Goal: Task Accomplishment & Management: Complete application form

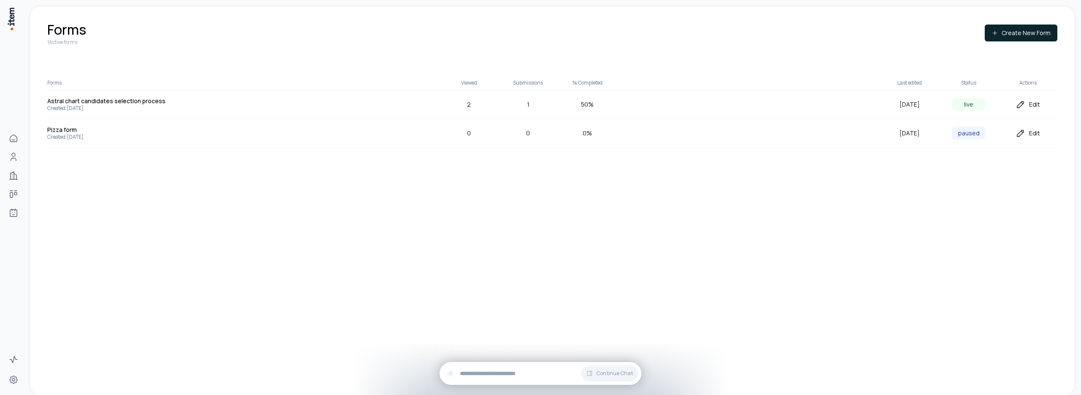
click at [1034, 104] on div "Edit" at bounding box center [1028, 104] width 59 height 10
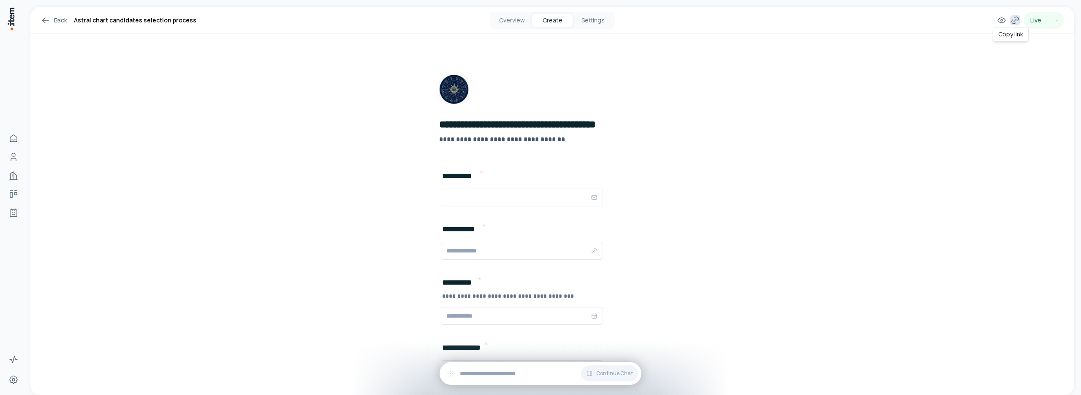
click at [1010, 18] on icon at bounding box center [1015, 20] width 10 height 10
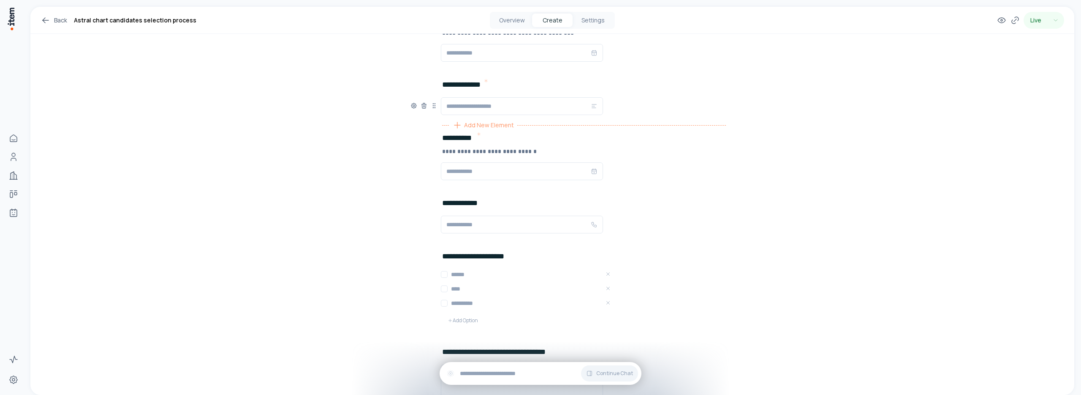
scroll to position [242, 0]
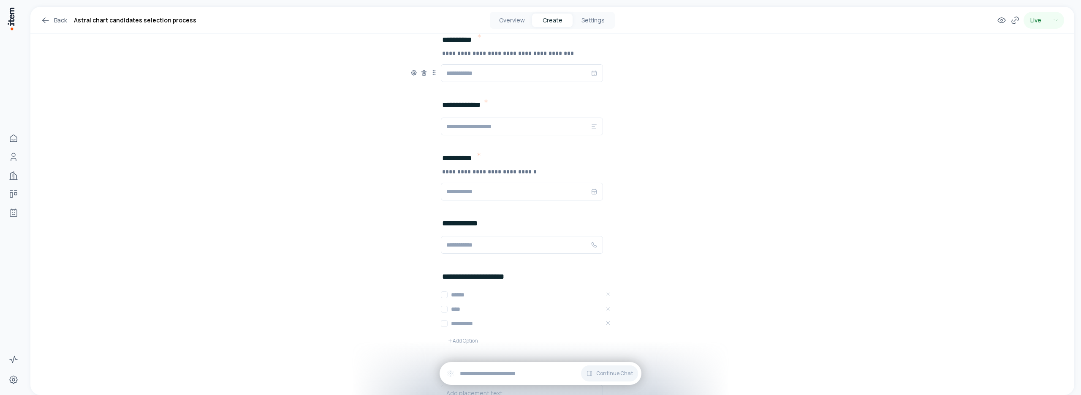
click at [510, 74] on input "text" at bounding box center [518, 73] width 144 height 10
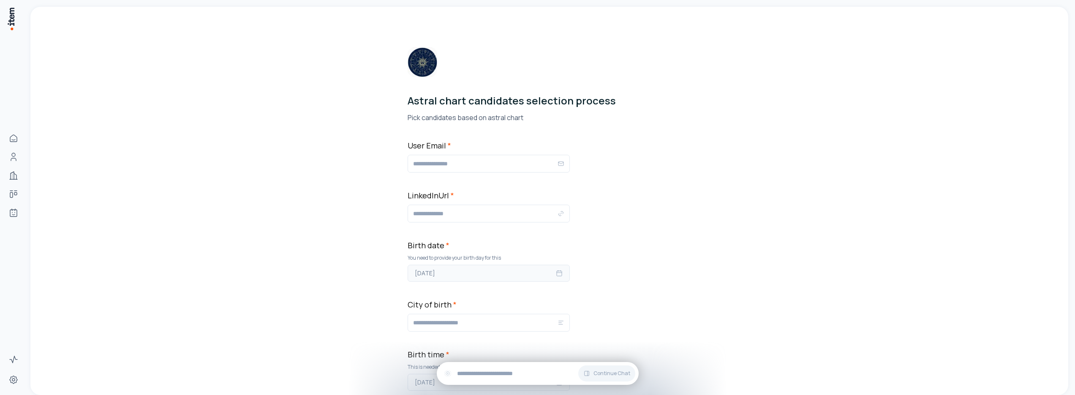
click at [482, 275] on button "[DATE]" at bounding box center [489, 272] width 162 height 17
click at [463, 229] on button "27" at bounding box center [463, 230] width 15 height 15
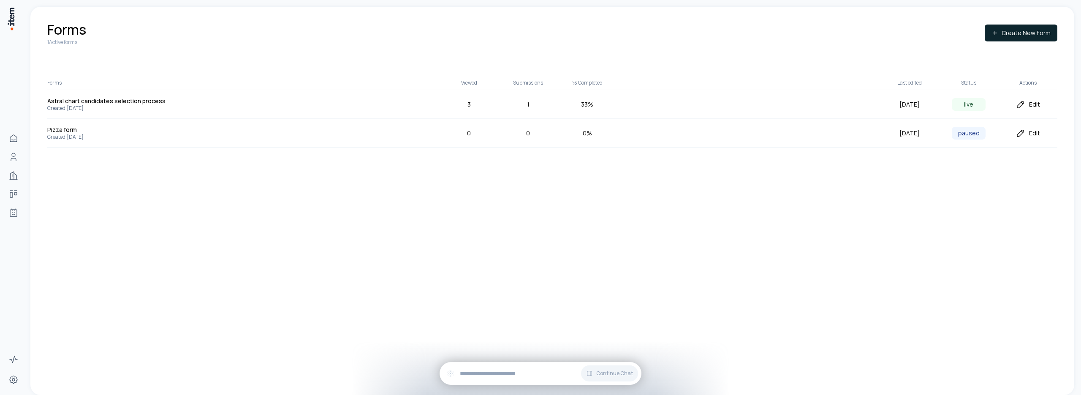
click at [1030, 106] on div "Edit" at bounding box center [1028, 104] width 59 height 10
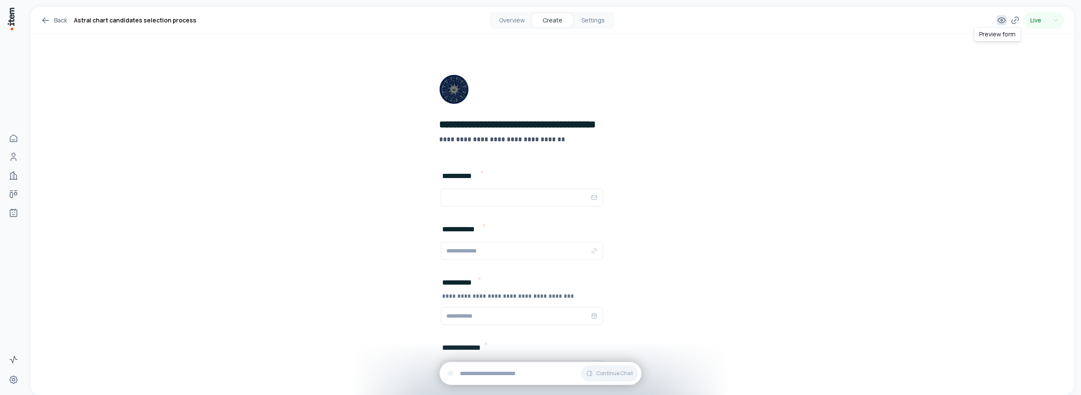
click at [997, 18] on icon at bounding box center [1002, 20] width 10 height 10
click at [49, 21] on icon at bounding box center [46, 20] width 10 height 10
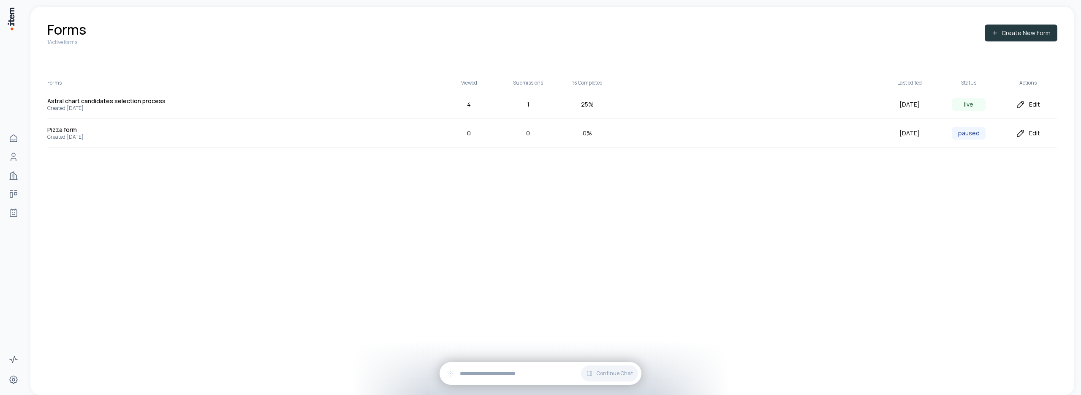
click at [1007, 33] on button "Create New Form" at bounding box center [1021, 33] width 73 height 17
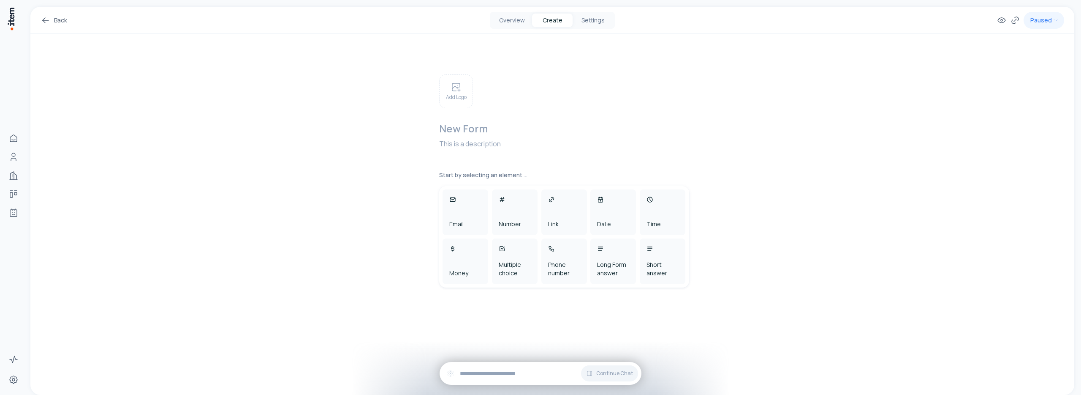
click at [471, 126] on h2 at bounding box center [566, 129] width 255 height 14
click at [459, 96] on p "Add Logo" at bounding box center [456, 97] width 21 height 7
click at [533, 93] on div "New Form This is a description" at bounding box center [566, 111] width 255 height 75
click at [474, 124] on h2 at bounding box center [566, 124] width 255 height 14
click at [452, 137] on p at bounding box center [566, 139] width 255 height 10
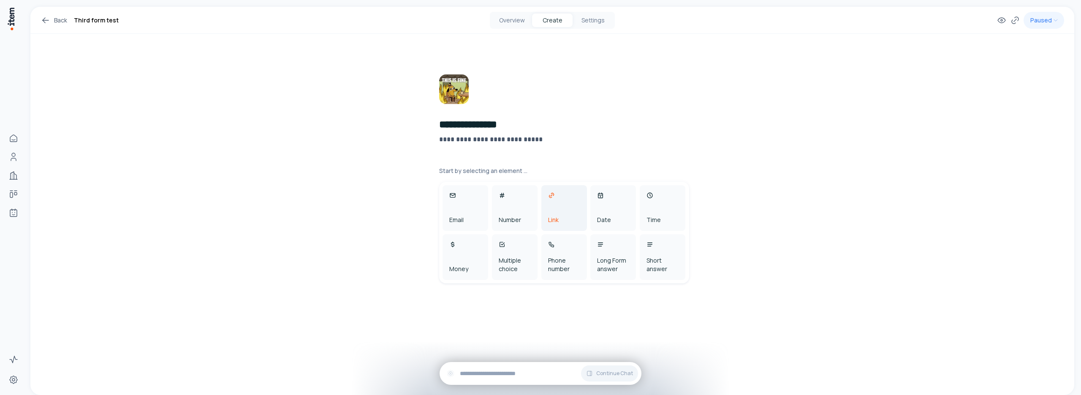
click at [555, 217] on div "Link" at bounding box center [553, 219] width 11 height 8
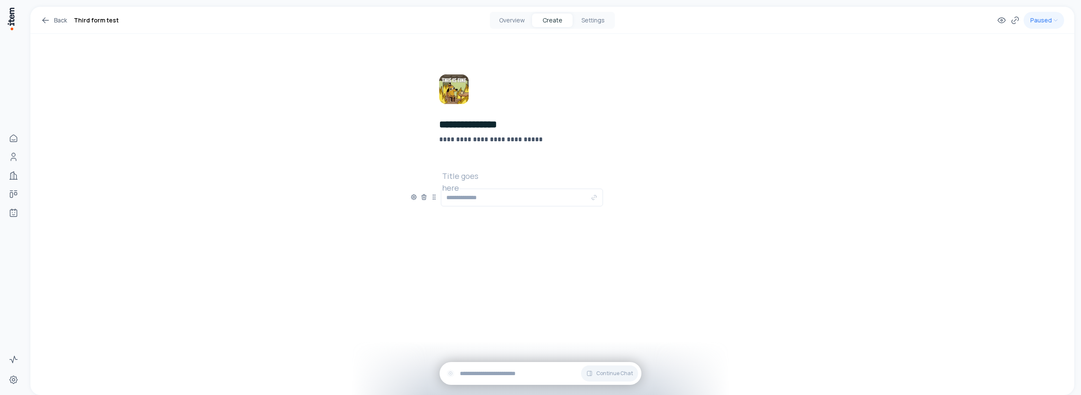
click at [460, 180] on h2 at bounding box center [469, 176] width 54 height 12
click at [467, 253] on div "**********" at bounding box center [553, 155] width 284 height 243
click at [468, 216] on span "Add New Element" at bounding box center [489, 216] width 50 height 9
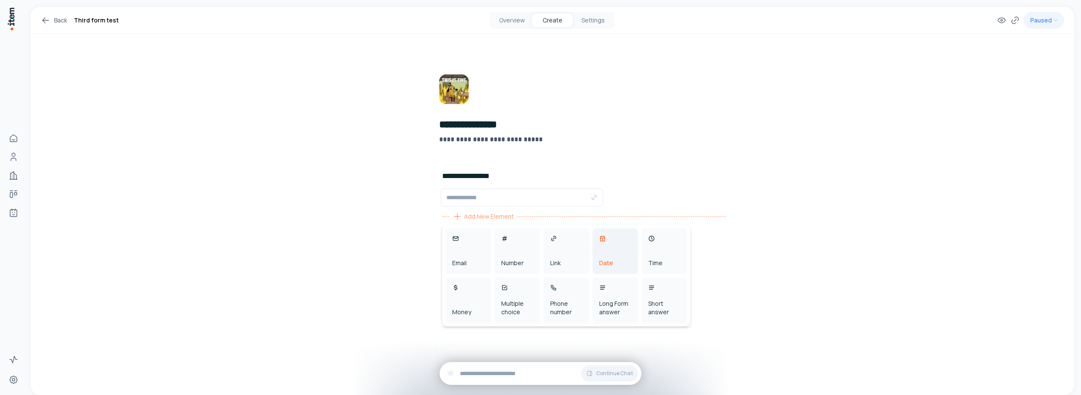
click at [621, 249] on div "Date" at bounding box center [616, 251] width 46 height 46
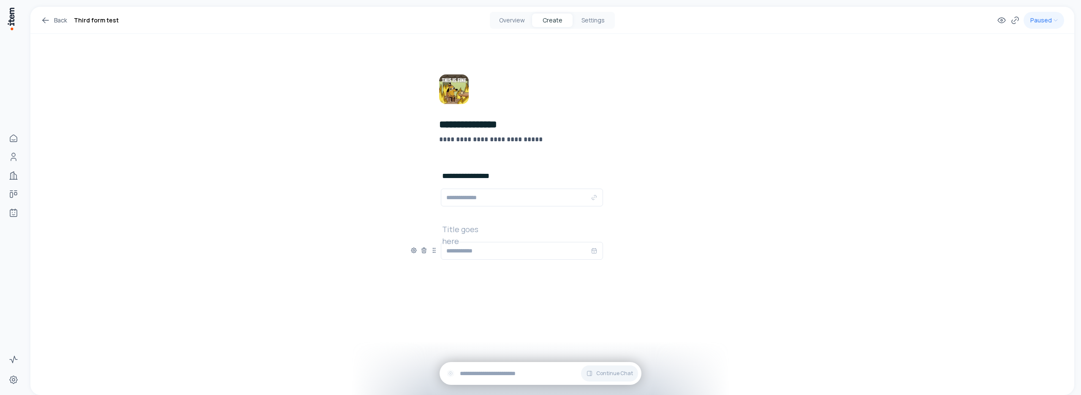
click at [479, 232] on h2 at bounding box center [469, 229] width 54 height 12
click at [470, 270] on span "Add New Element" at bounding box center [489, 269] width 50 height 9
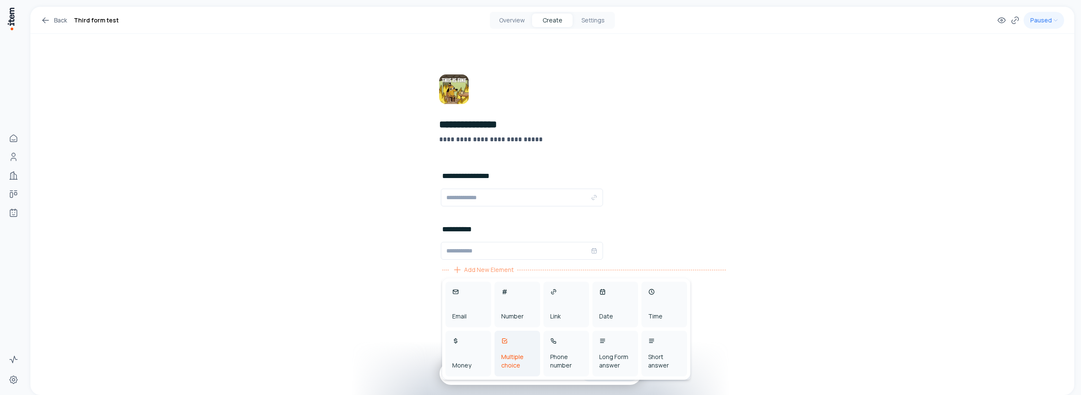
click at [519, 353] on div "Multiple choice" at bounding box center [517, 360] width 32 height 17
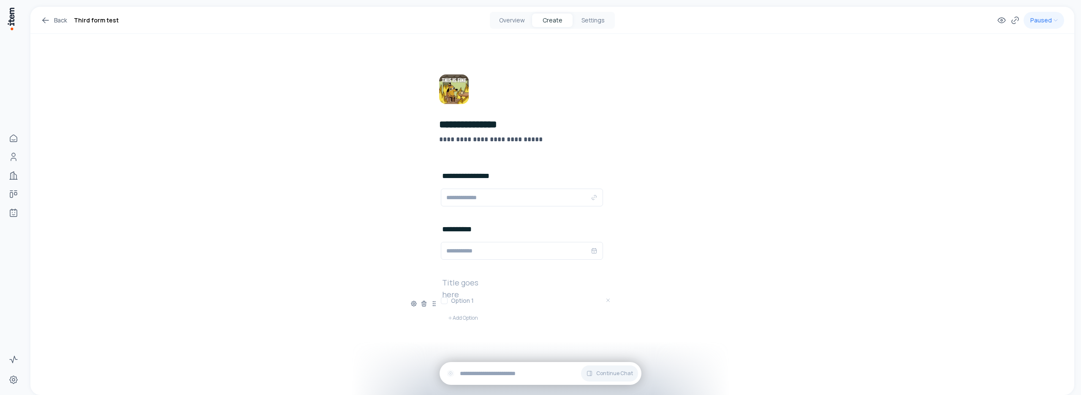
click at [462, 285] on h2 at bounding box center [469, 282] width 54 height 12
click at [454, 302] on h3 at bounding box center [532, 300] width 162 height 8
click at [456, 314] on button "Add Option" at bounding box center [463, 317] width 44 height 17
click at [457, 312] on h3 at bounding box center [532, 314] width 162 height 8
click at [453, 334] on button "Add Option" at bounding box center [463, 332] width 44 height 17
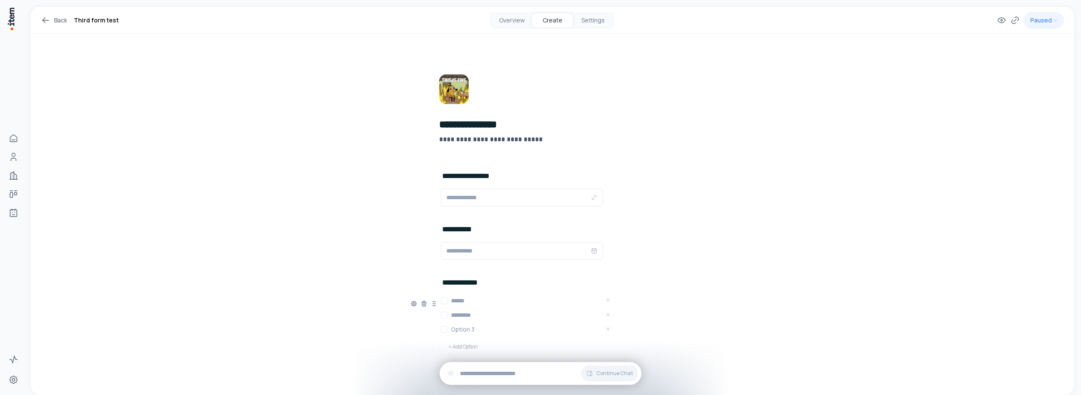
click at [459, 330] on h3 at bounding box center [532, 329] width 162 height 8
click at [360, 347] on div "**********" at bounding box center [552, 216] width 1044 height 419
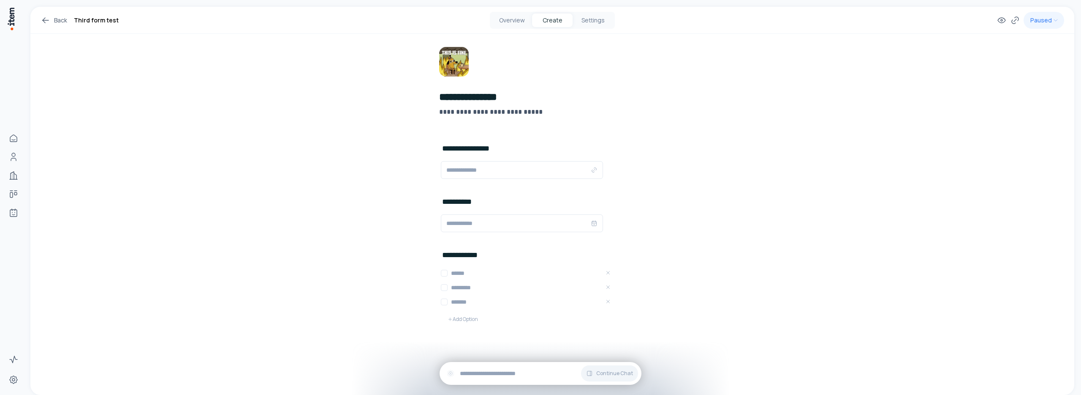
scroll to position [31, 0]
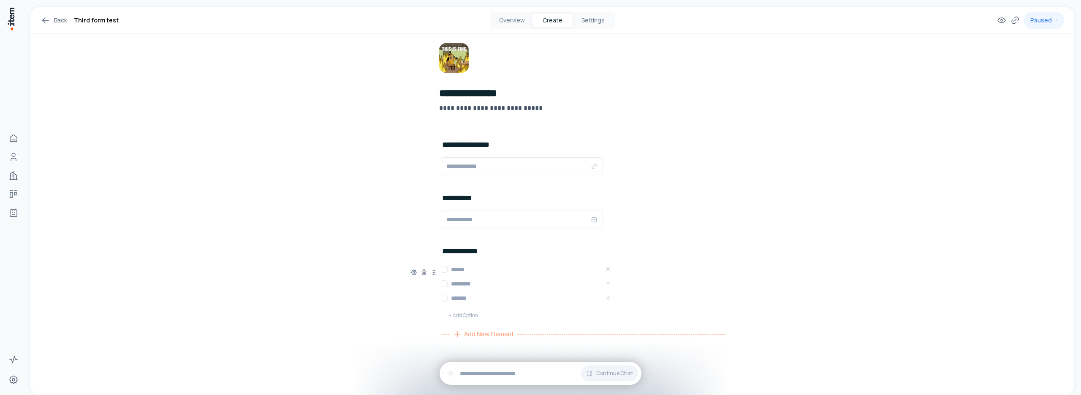
click at [478, 332] on span "Add New Element" at bounding box center [489, 333] width 50 height 9
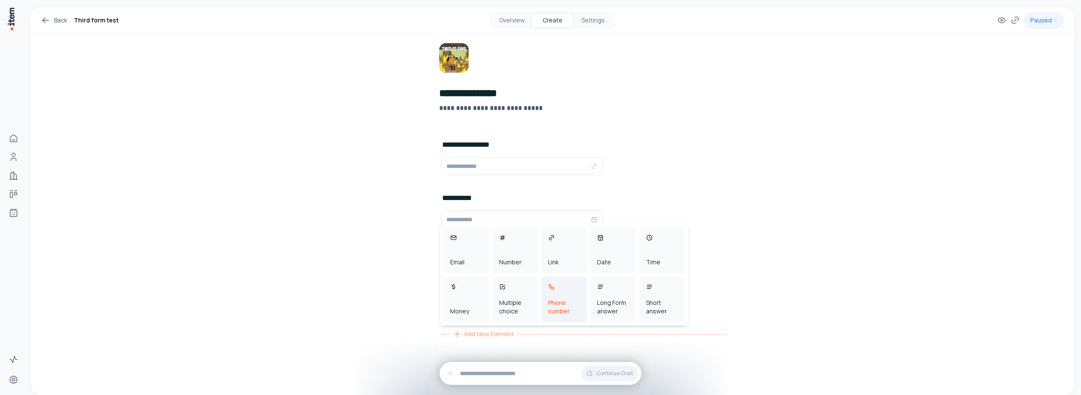
click at [568, 299] on div "Phone number" at bounding box center [564, 306] width 32 height 17
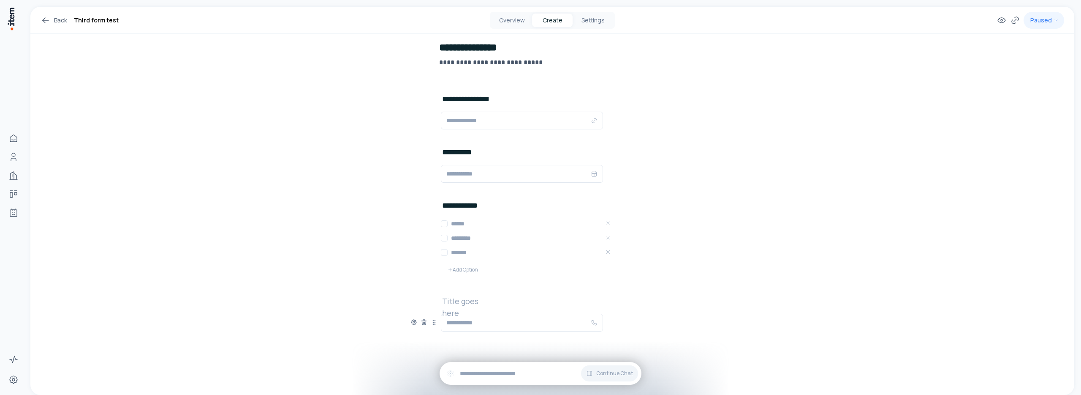
scroll to position [84, 0]
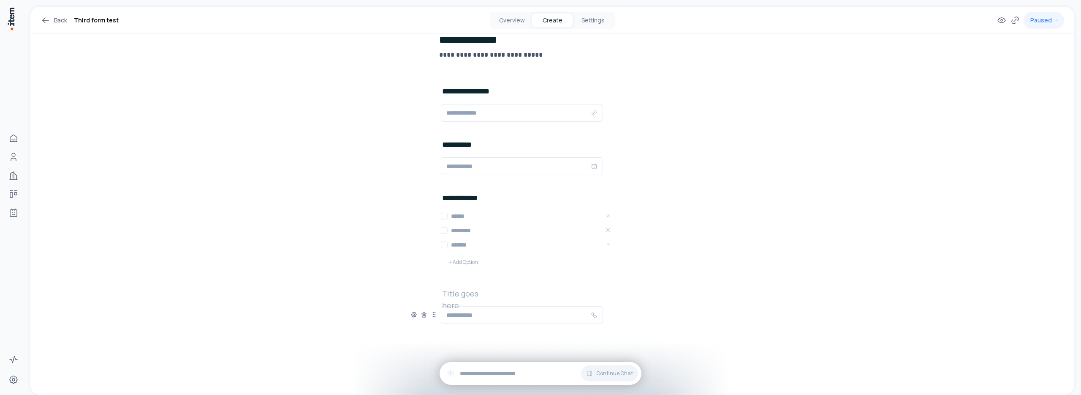
click at [463, 289] on h2 at bounding box center [469, 293] width 54 height 12
click at [451, 171] on input "text" at bounding box center [518, 166] width 144 height 10
type input "**********"
click at [354, 239] on div "**********" at bounding box center [552, 158] width 1044 height 472
click at [493, 112] on input "text" at bounding box center [518, 113] width 144 height 10
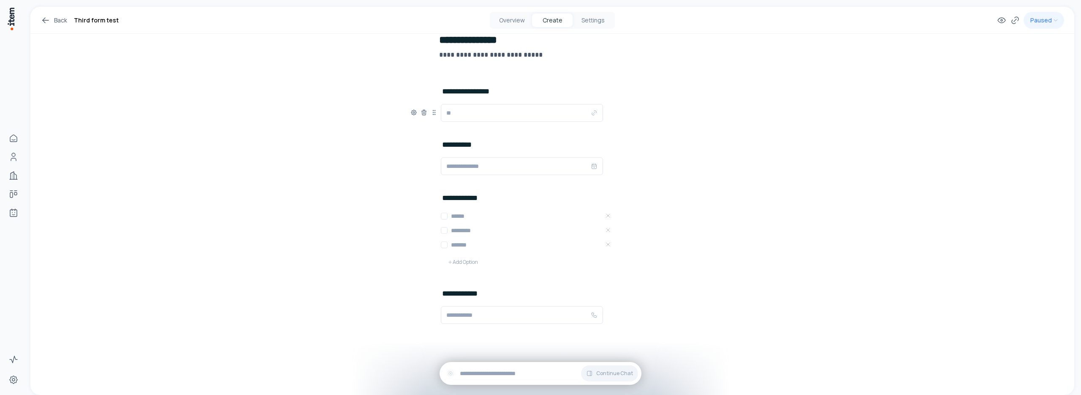
type input "*"
type input "**********"
click at [363, 253] on div "**********" at bounding box center [552, 158] width 1044 height 472
click at [476, 317] on input "text" at bounding box center [518, 315] width 144 height 10
type input "*"
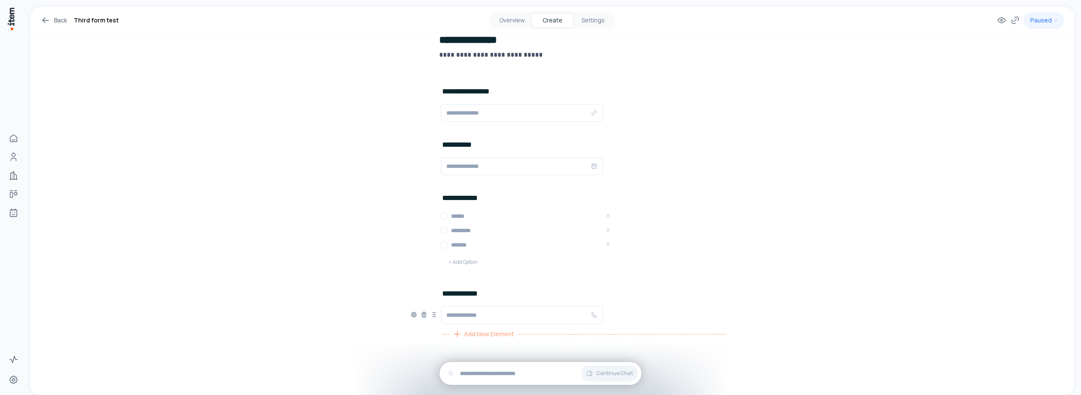
type input "**********"
click at [475, 335] on span "Add New Element" at bounding box center [489, 333] width 50 height 9
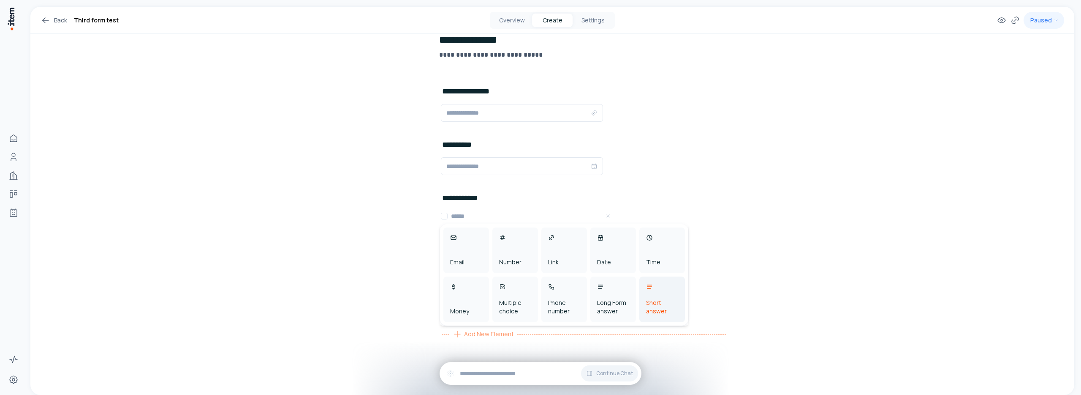
click at [671, 294] on div "Short answer" at bounding box center [663, 299] width 46 height 46
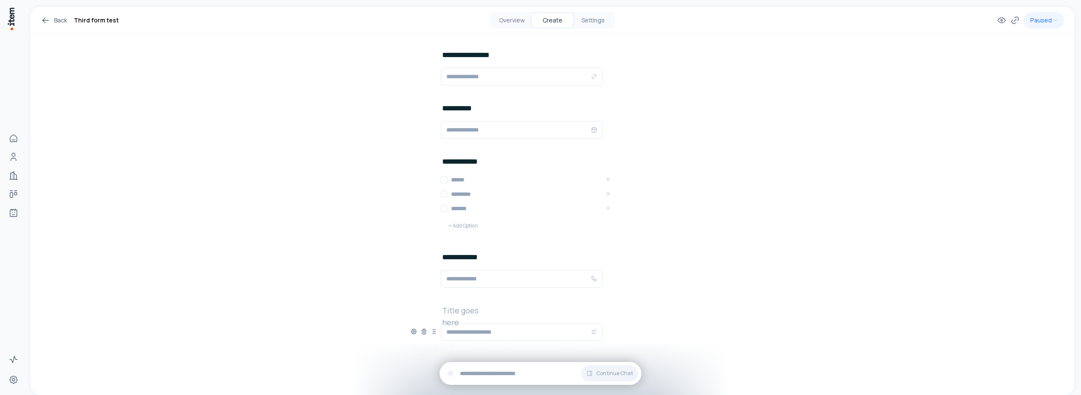
scroll to position [138, 0]
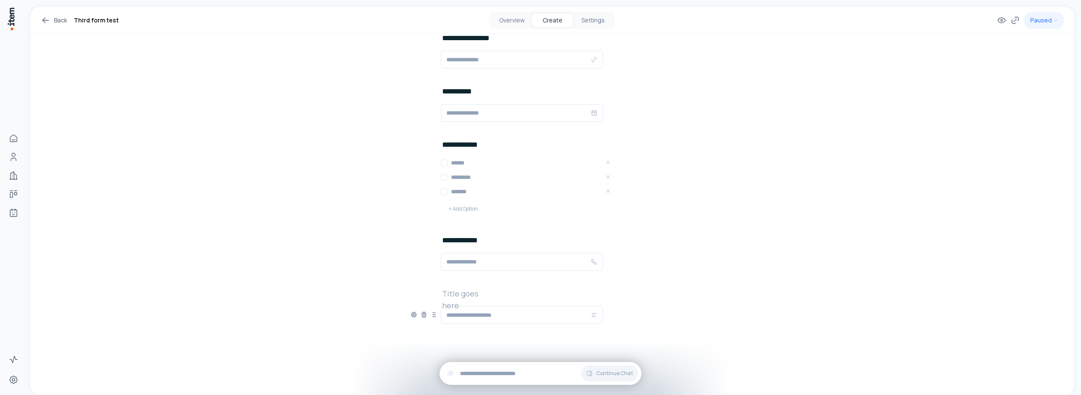
click at [471, 294] on h2 at bounding box center [469, 293] width 54 height 12
click at [474, 312] on input "text" at bounding box center [518, 315] width 144 height 10
type input "**********"
click at [460, 337] on div "Add New Element" at bounding box center [483, 334] width 68 height 14
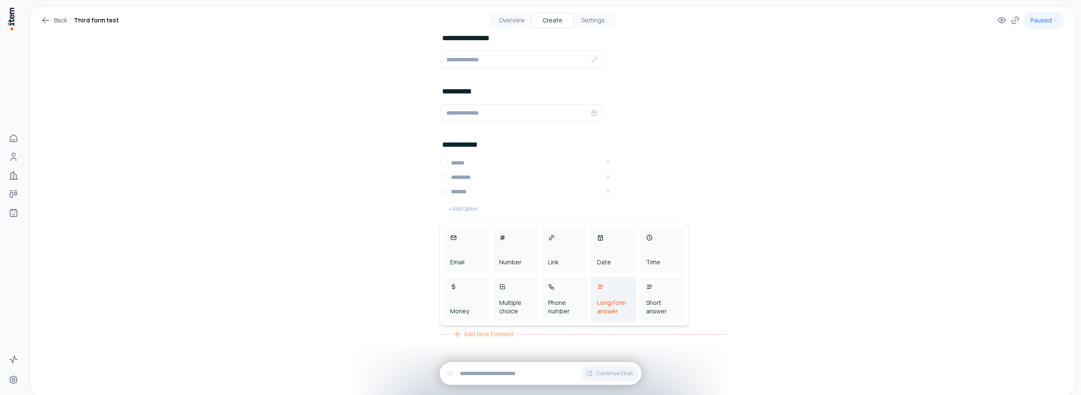
click at [619, 313] on div "Long Form answer" at bounding box center [613, 306] width 32 height 17
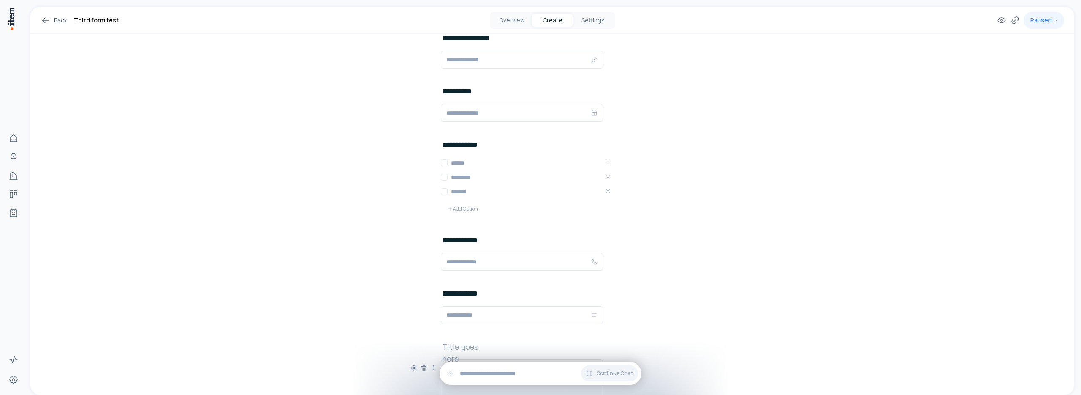
click at [461, 344] on h2 at bounding box center [469, 346] width 54 height 12
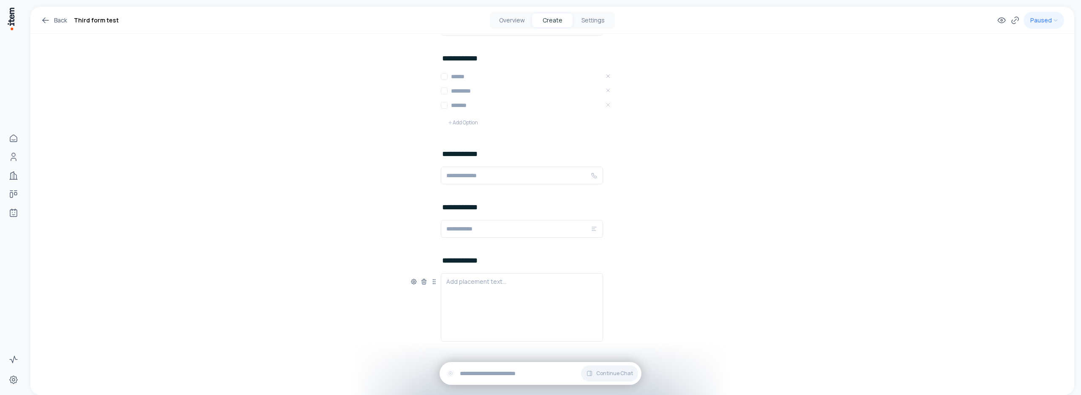
scroll to position [242, 0]
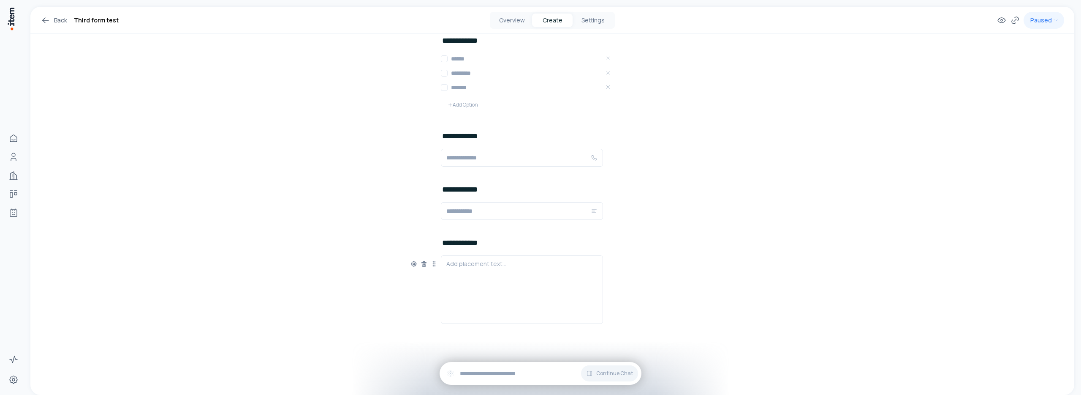
click at [478, 259] on p at bounding box center [521, 263] width 151 height 8
click at [540, 276] on div "**********" at bounding box center [521, 289] width 151 height 61
click at [470, 333] on span "Add New Element" at bounding box center [489, 333] width 50 height 9
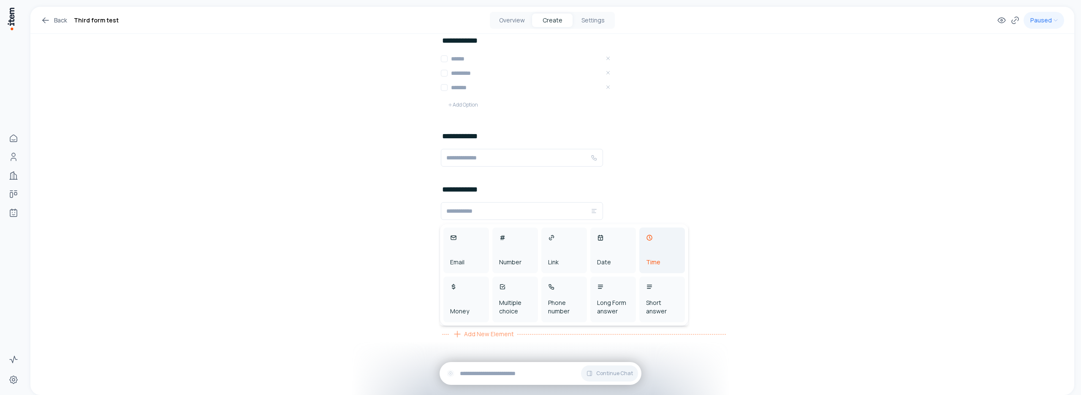
click at [656, 264] on div "Time" at bounding box center [653, 262] width 14 height 8
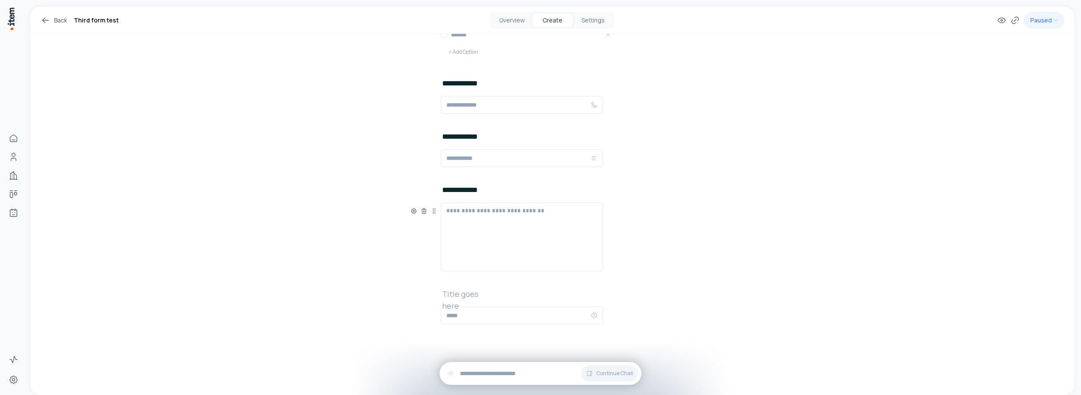
scroll to position [295, 0]
click at [467, 312] on input "text" at bounding box center [518, 315] width 144 height 10
type input "*********"
click at [468, 295] on h2 at bounding box center [469, 293] width 54 height 12
click at [293, 207] on div "**********" at bounding box center [552, 53] width 1044 height 683
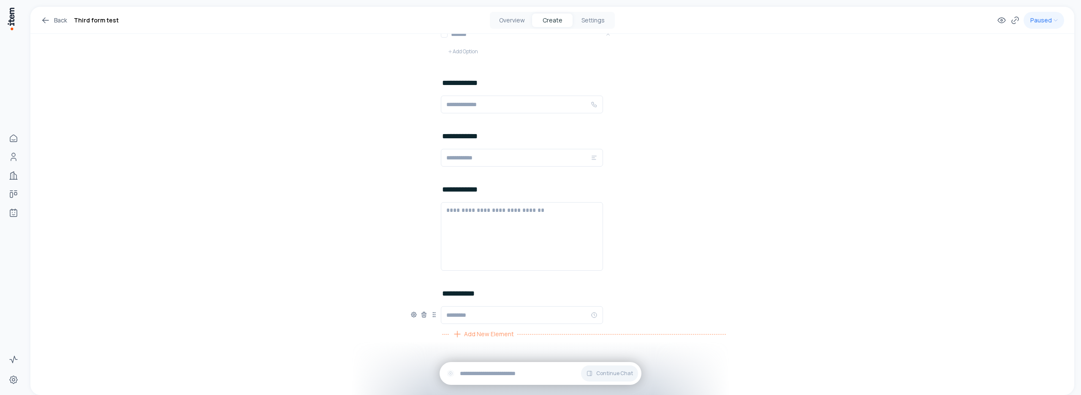
click at [499, 332] on span "Add New Element" at bounding box center [489, 333] width 50 height 9
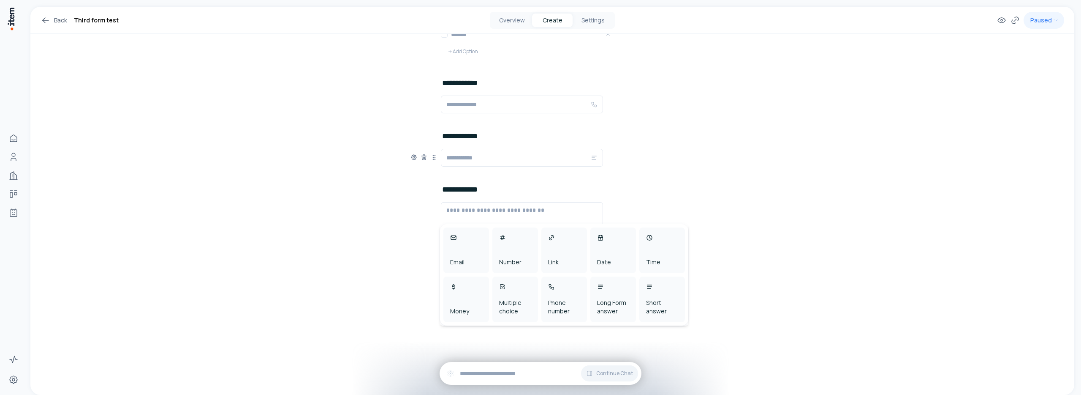
click at [670, 143] on div "**********" at bounding box center [553, 156] width 284 height 53
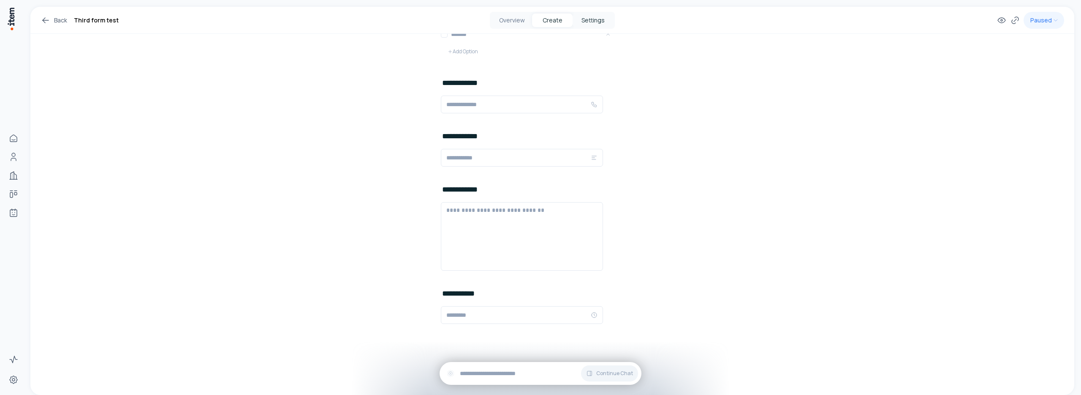
click at [600, 22] on button "Settings" at bounding box center [593, 21] width 41 height 14
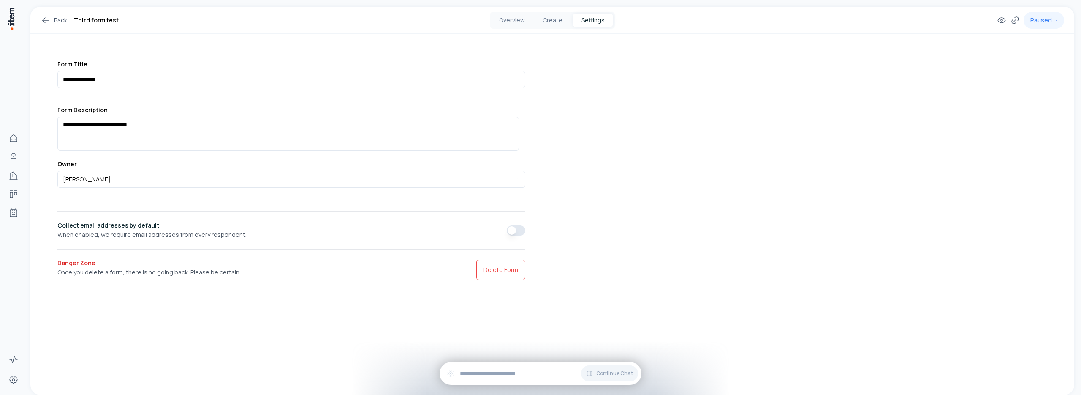
click at [516, 231] on button "button" at bounding box center [516, 230] width 19 height 10
click at [553, 25] on button "Create" at bounding box center [552, 21] width 41 height 14
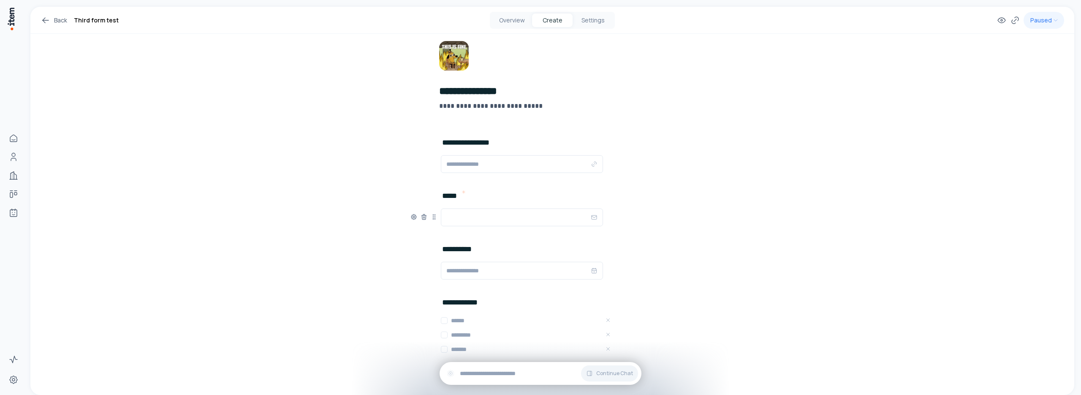
scroll to position [33, 0]
drag, startPoint x: 431, startPoint y: 215, endPoint x: 431, endPoint y: 172, distance: 43.5
click at [433, 172] on icon at bounding box center [433, 172] width 0 height 0
click at [591, 18] on button "Settings" at bounding box center [593, 21] width 41 height 14
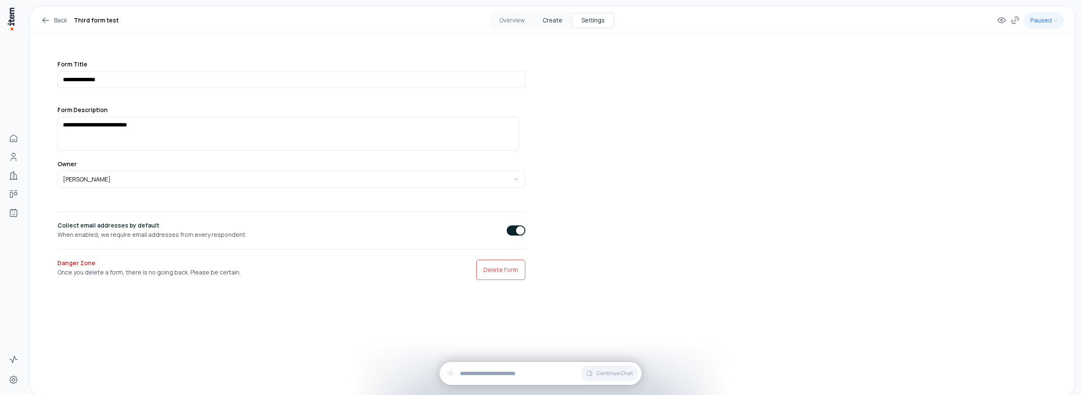
click at [553, 20] on button "Create" at bounding box center [552, 21] width 41 height 14
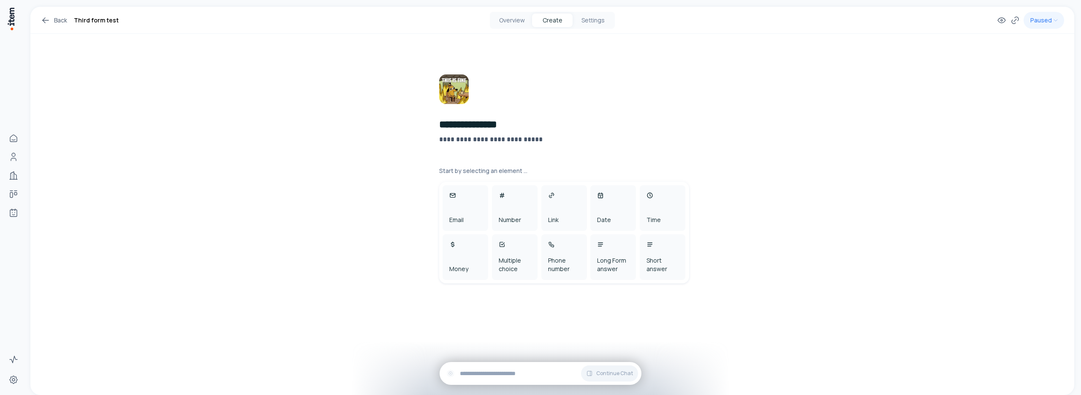
click at [597, 11] on div "Back Third form test Overview Create Settings Paused" at bounding box center [552, 20] width 1044 height 27
click at [597, 22] on button "Settings" at bounding box center [593, 21] width 41 height 14
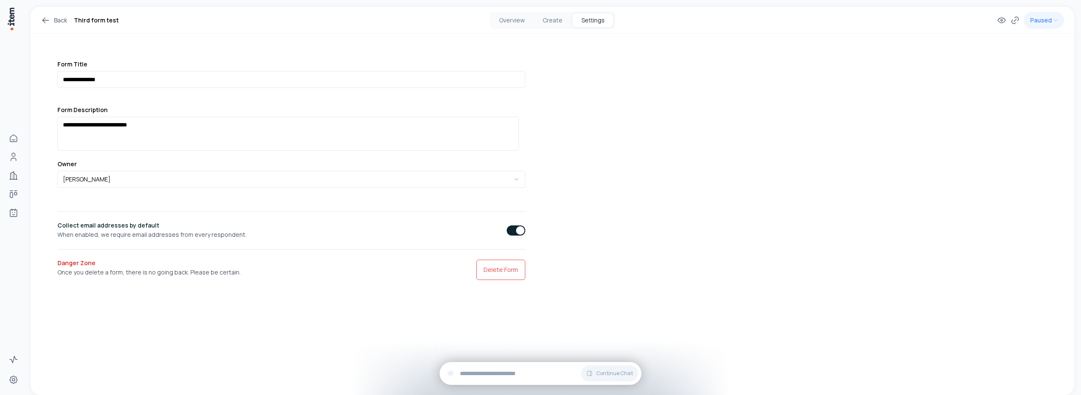
click at [507, 226] on button "button" at bounding box center [516, 230] width 19 height 10
click at [553, 23] on button "Create" at bounding box center [552, 21] width 41 height 14
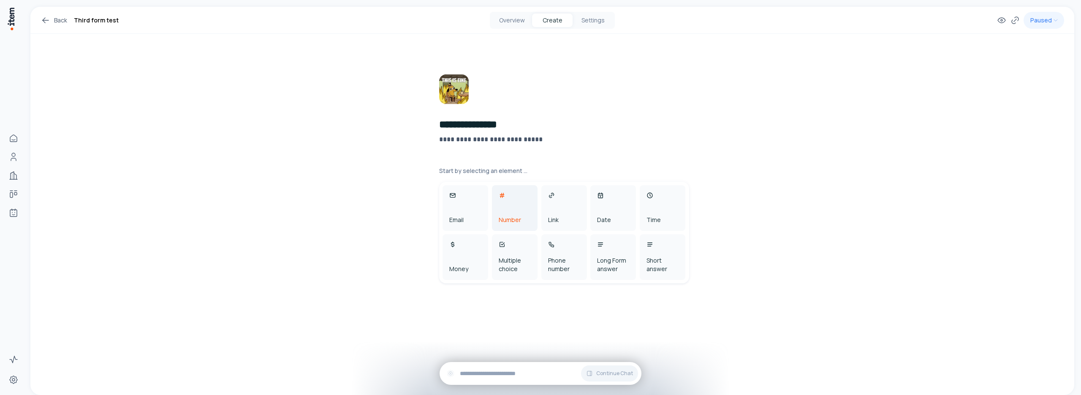
click at [525, 213] on div "Number" at bounding box center [515, 208] width 46 height 46
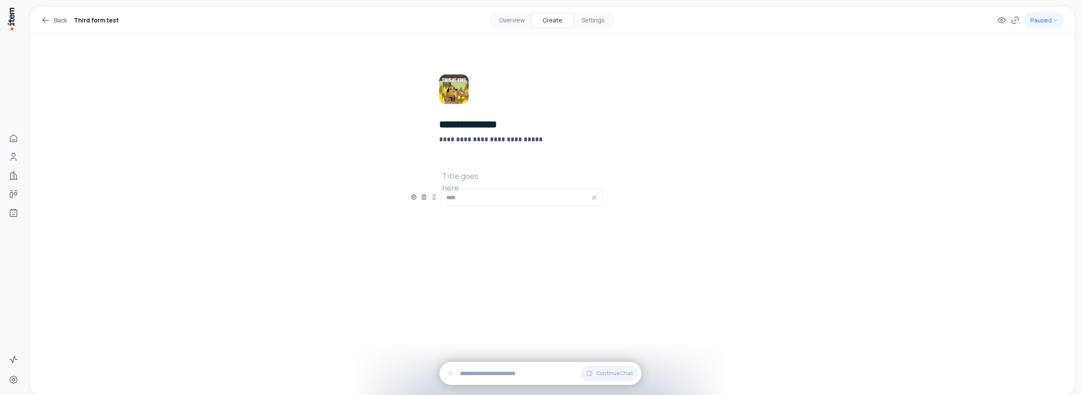
click at [466, 179] on h2 at bounding box center [469, 176] width 54 height 12
click at [477, 233] on div "**********" at bounding box center [553, 155] width 284 height 243
click at [470, 215] on span "Add New Element" at bounding box center [489, 216] width 50 height 9
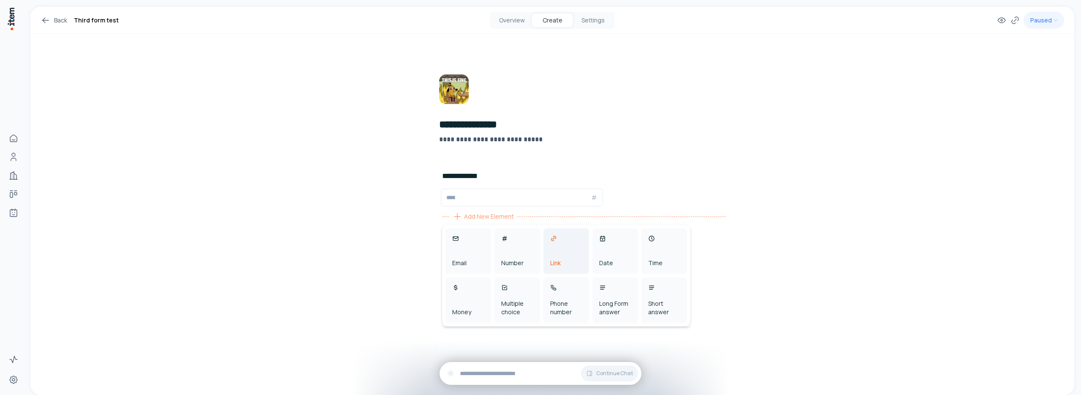
click at [559, 263] on div "Link" at bounding box center [555, 263] width 11 height 8
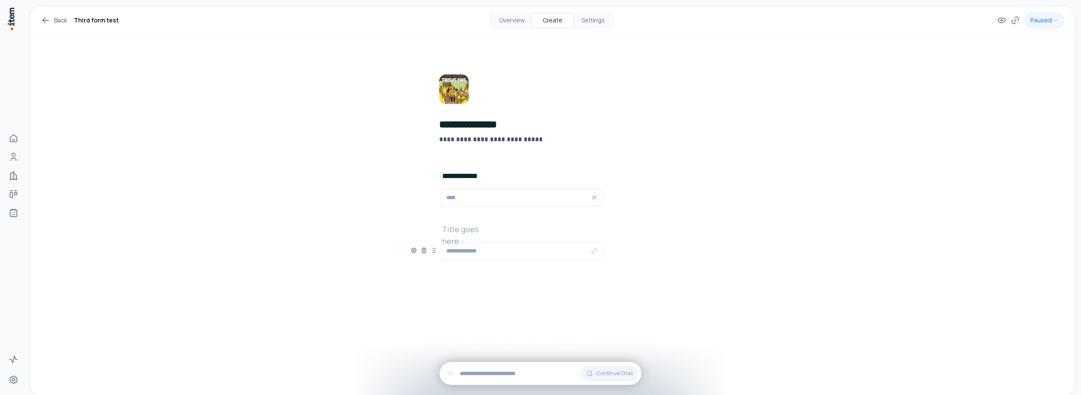
click at [471, 252] on input "text" at bounding box center [518, 250] width 144 height 10
click at [452, 230] on h2 at bounding box center [469, 229] width 54 height 12
click at [459, 193] on input "text" at bounding box center [518, 197] width 144 height 10
type input "*********"
click at [532, 253] on input "text" at bounding box center [518, 250] width 144 height 10
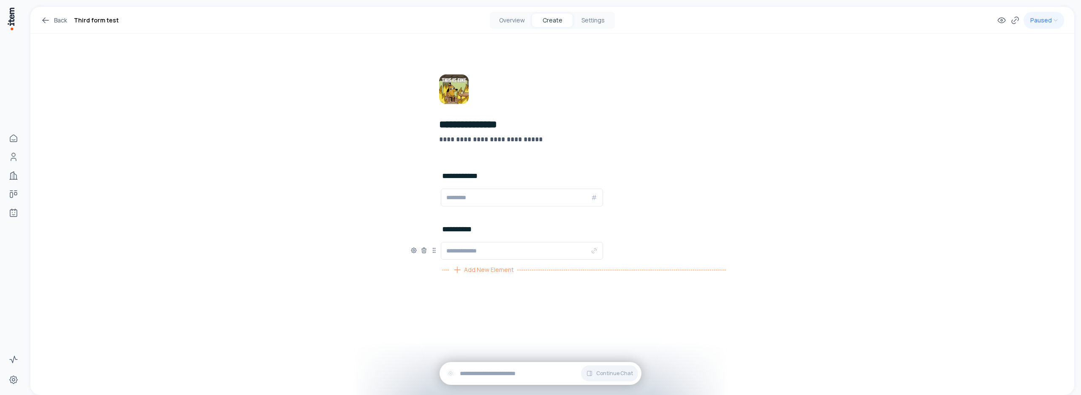
click at [473, 273] on span "Add New Element" at bounding box center [489, 269] width 50 height 9
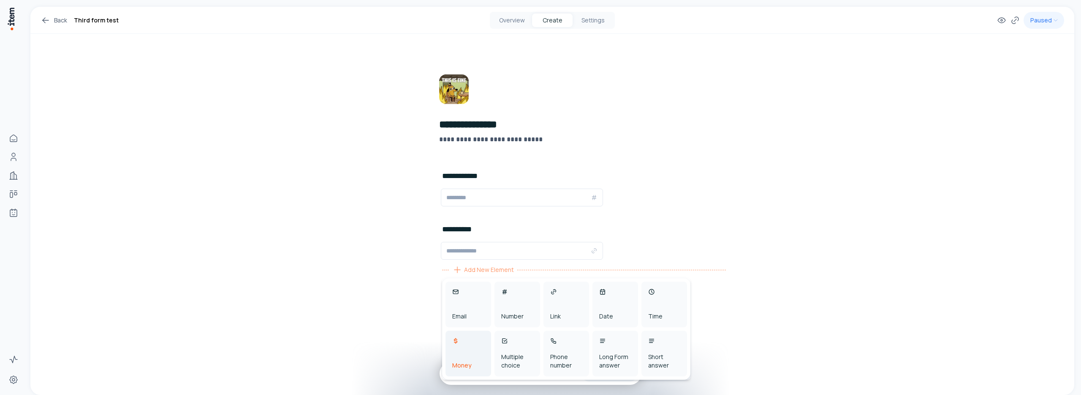
click at [473, 354] on div "Money" at bounding box center [469, 353] width 46 height 46
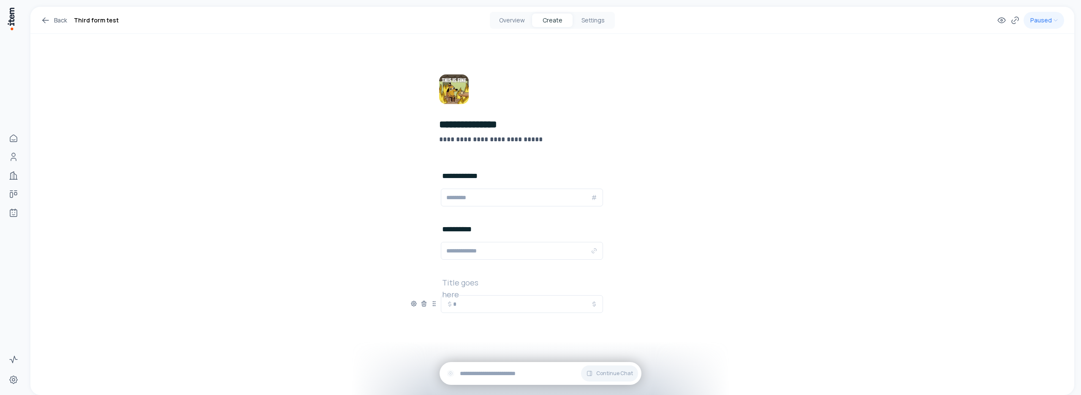
click at [470, 302] on input "*" at bounding box center [522, 304] width 138 height 10
type input "*********"
click at [593, 17] on button "Settings" at bounding box center [593, 21] width 41 height 14
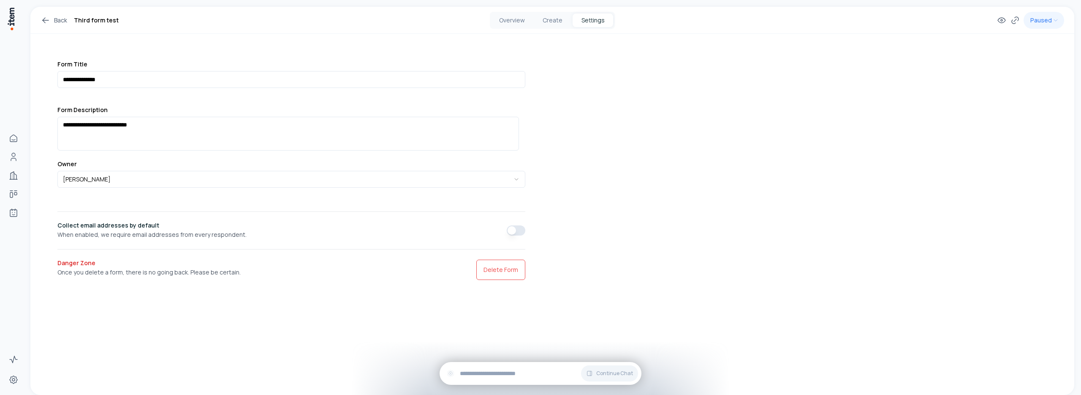
click at [517, 231] on button "button" at bounding box center [516, 230] width 19 height 10
click at [552, 24] on button "Create" at bounding box center [552, 21] width 41 height 14
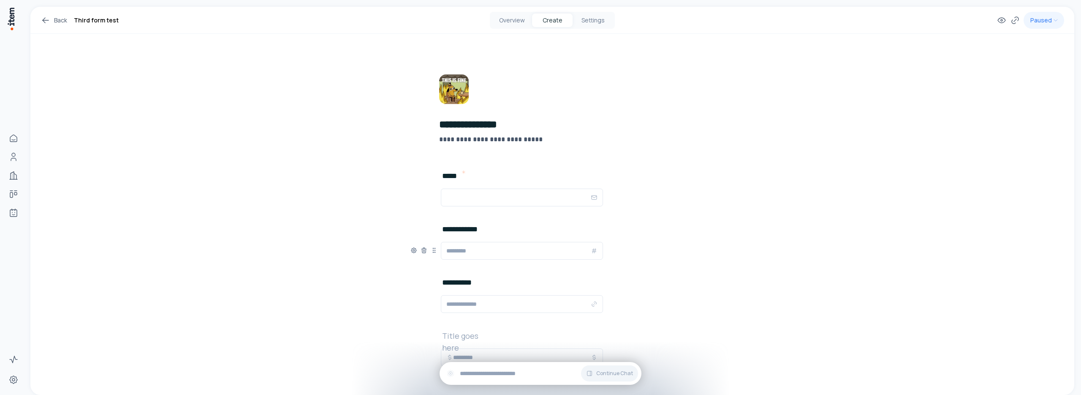
scroll to position [42, 0]
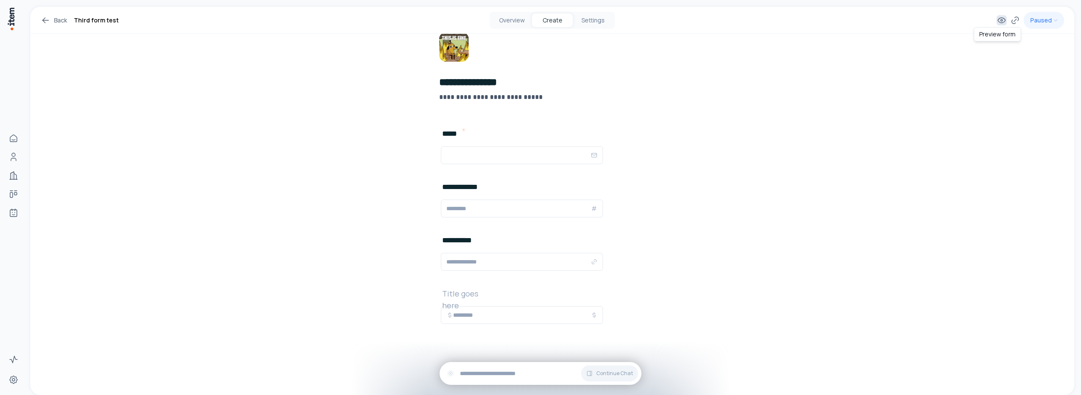
click at [997, 22] on icon at bounding box center [1002, 20] width 10 height 10
click at [577, 12] on div "Overview Create Settings" at bounding box center [552, 20] width 125 height 17
click at [588, 21] on button "Settings" at bounding box center [593, 21] width 41 height 14
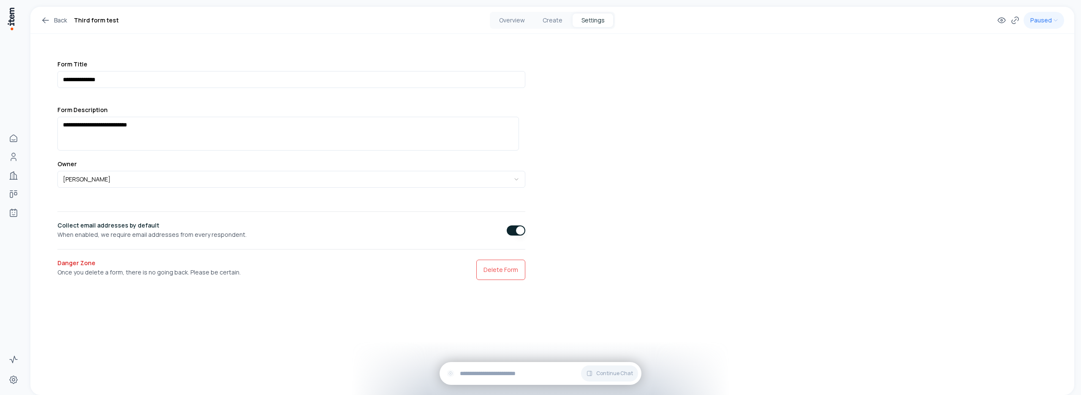
click at [507, 232] on button "button" at bounding box center [516, 230] width 19 height 10
click at [551, 25] on button "Create" at bounding box center [552, 21] width 41 height 14
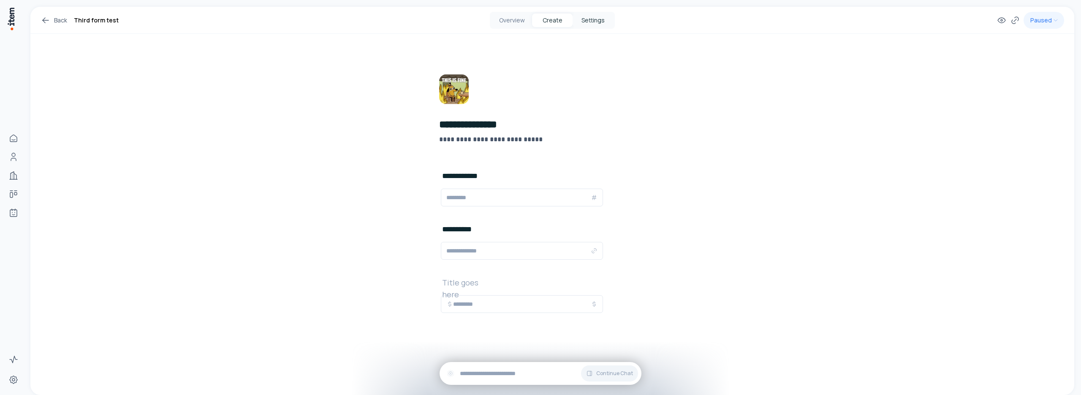
click at [589, 24] on button "Settings" at bounding box center [593, 21] width 41 height 14
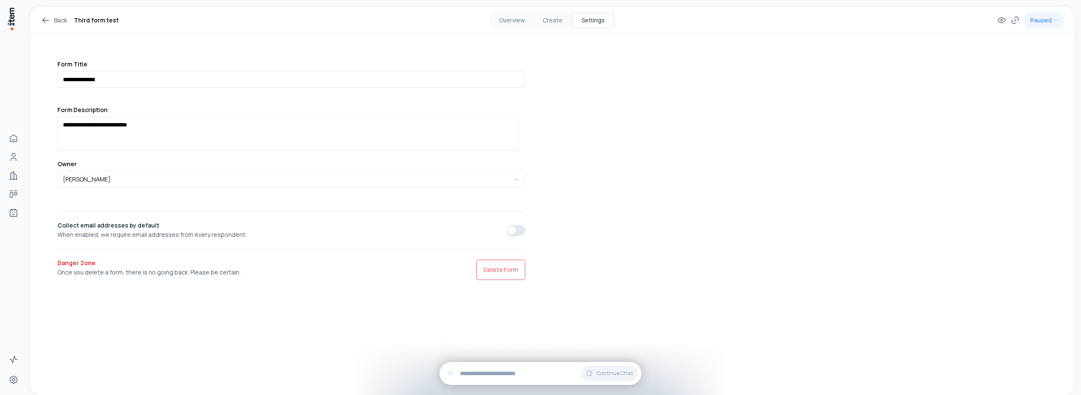
click at [515, 228] on button "button" at bounding box center [516, 230] width 19 height 10
click at [550, 13] on div "Overview Create Settings" at bounding box center [552, 20] width 125 height 17
click at [551, 16] on button "Create" at bounding box center [552, 21] width 41 height 14
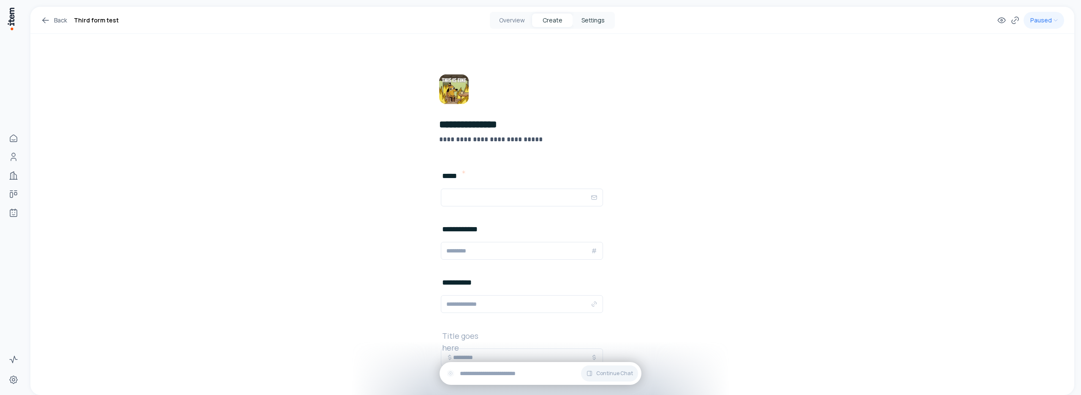
click at [585, 25] on button "Settings" at bounding box center [593, 21] width 41 height 14
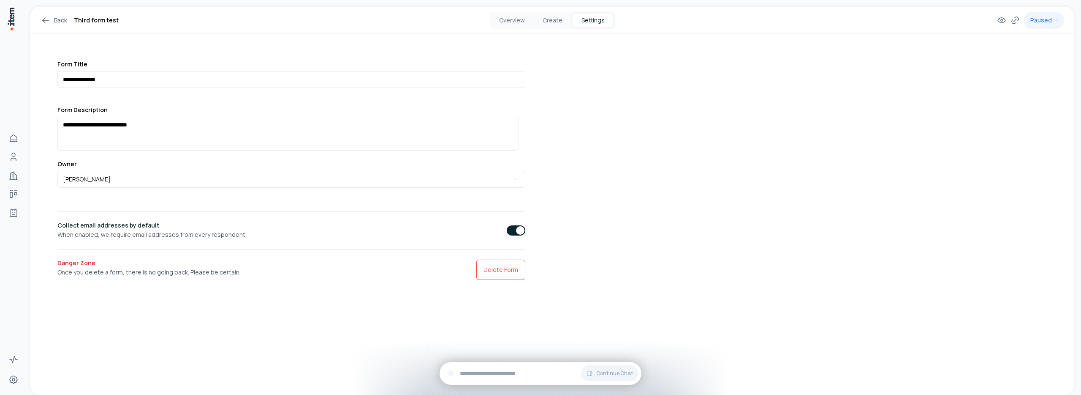
click at [507, 227] on button "button" at bounding box center [516, 230] width 19 height 10
click at [556, 23] on button "Create" at bounding box center [552, 21] width 41 height 14
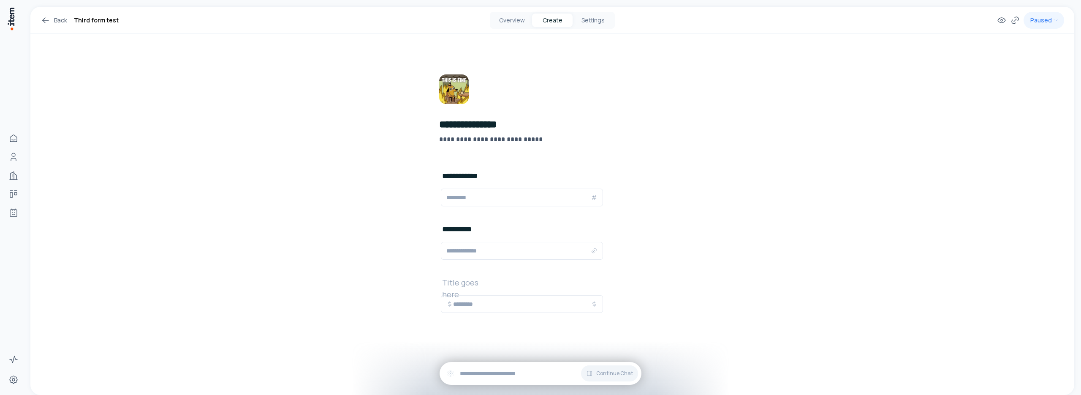
click at [58, 21] on link "Back" at bounding box center [54, 20] width 27 height 10
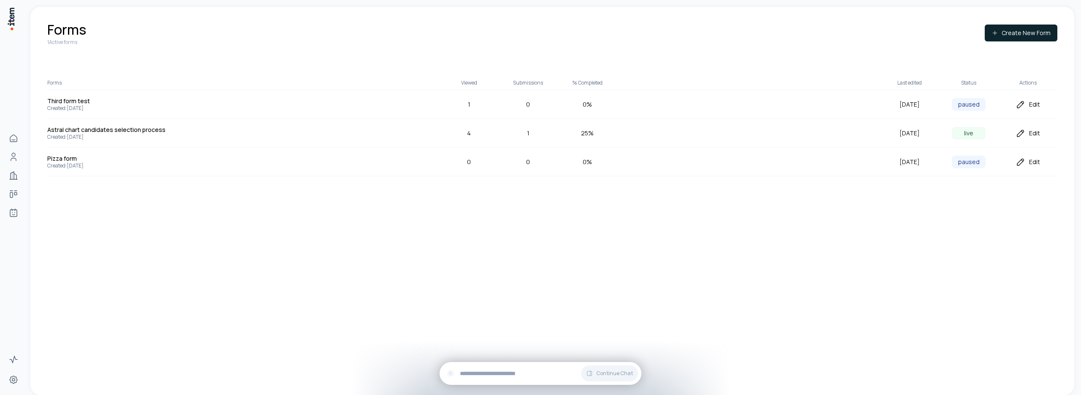
click at [1033, 162] on div "Edit" at bounding box center [1028, 162] width 59 height 10
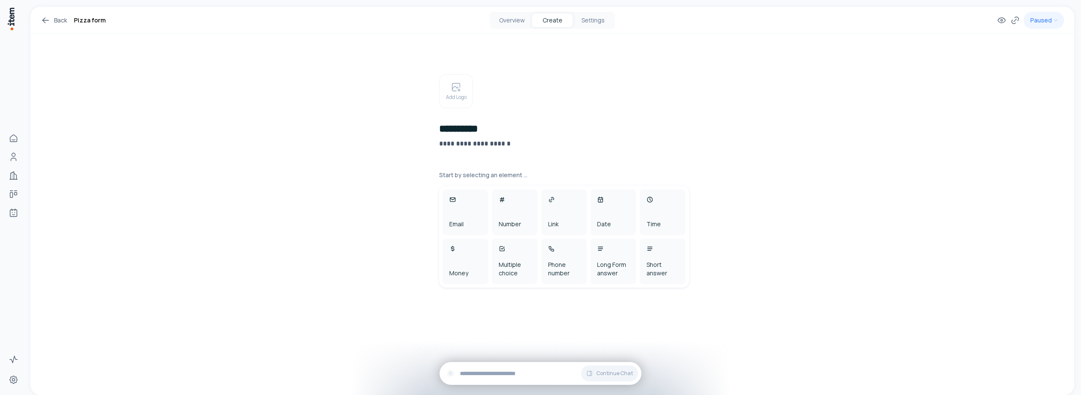
click at [47, 19] on icon at bounding box center [46, 20] width 10 height 10
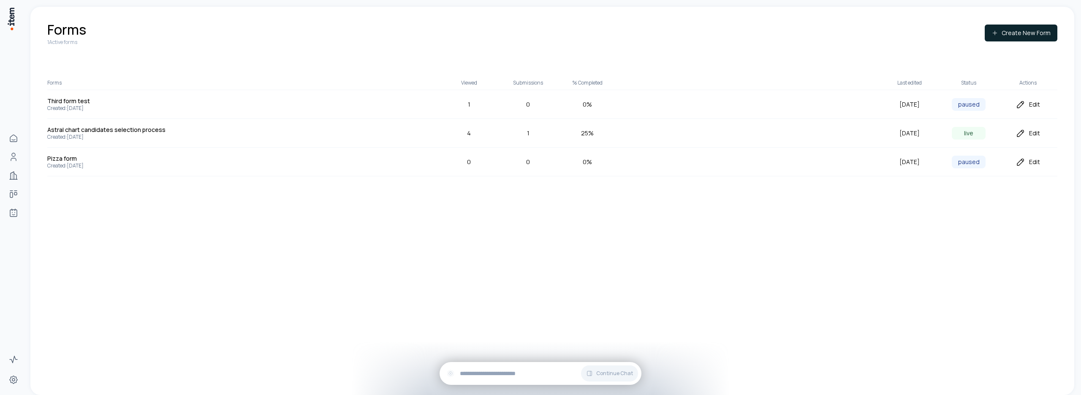
click at [1019, 106] on icon at bounding box center [1021, 104] width 10 height 10
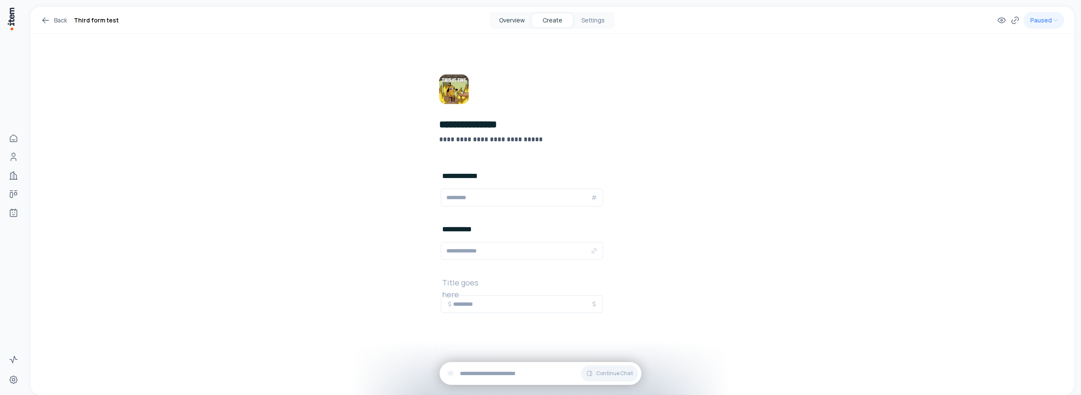
click at [504, 25] on button "Overview" at bounding box center [512, 21] width 41 height 14
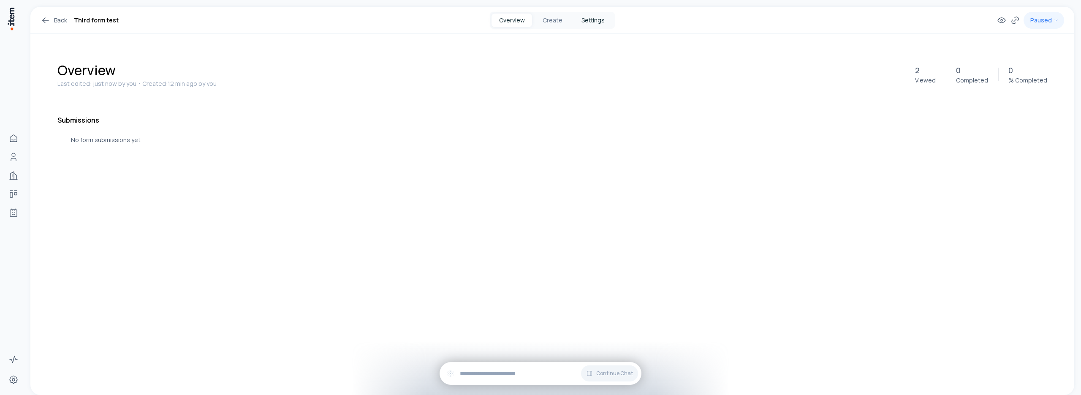
click at [585, 25] on button "Settings" at bounding box center [593, 21] width 41 height 14
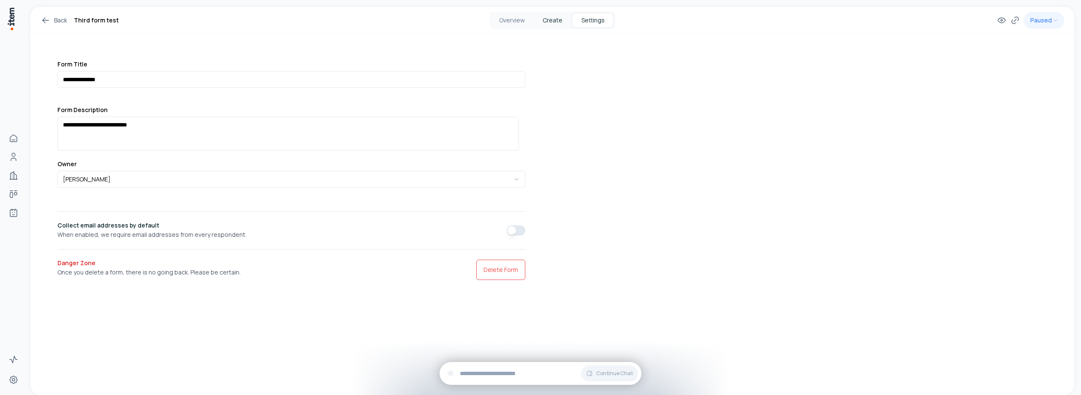
click at [557, 25] on button "Create" at bounding box center [552, 21] width 41 height 14
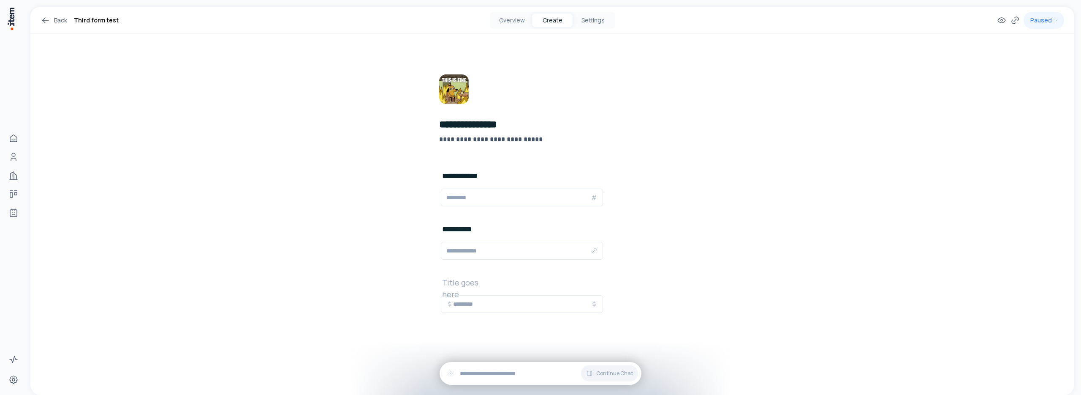
click at [501, 27] on div "Overview Create Settings" at bounding box center [552, 20] width 125 height 17
click at [505, 25] on button "Overview" at bounding box center [512, 21] width 41 height 14
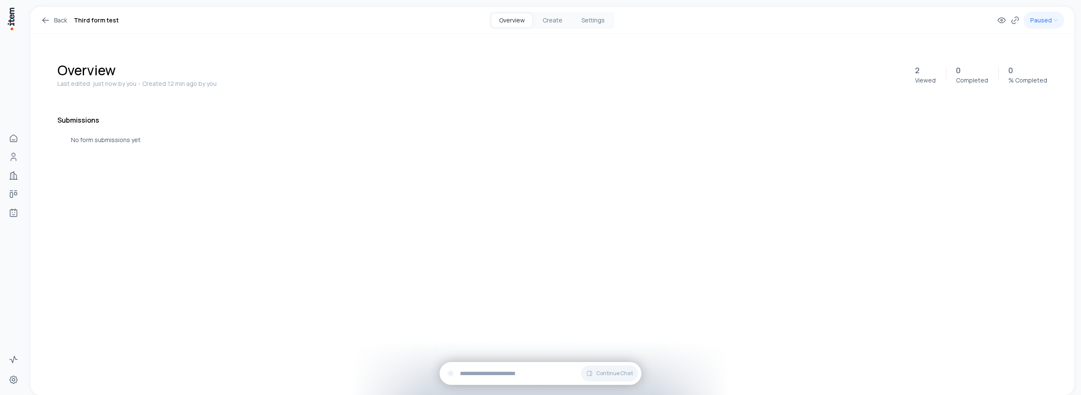
click at [55, 22] on link "Back" at bounding box center [54, 20] width 27 height 10
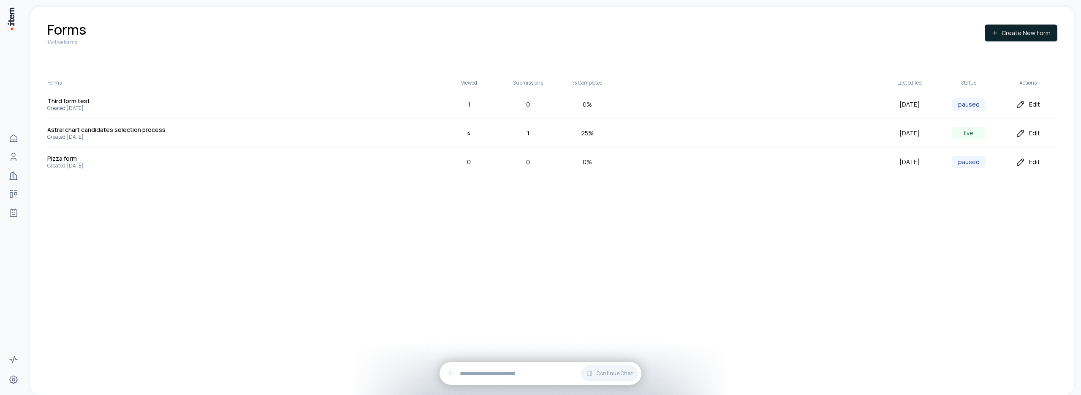
click at [1031, 109] on div "August 27, 2025 paused Edit" at bounding box center [968, 104] width 177 height 13
click at [1030, 105] on div "Edit" at bounding box center [1028, 104] width 59 height 10
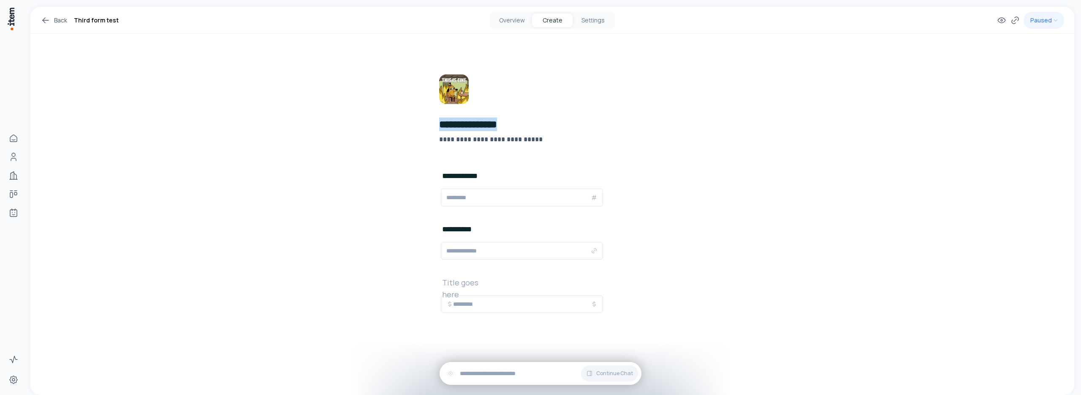
drag, startPoint x: 489, startPoint y: 125, endPoint x: 421, endPoint y: 121, distance: 68.1
click at [421, 121] on div "**********" at bounding box center [553, 201] width 284 height 255
click at [395, 174] on div "**********" at bounding box center [552, 195] width 1044 height 377
click at [505, 23] on button "Overview" at bounding box center [512, 21] width 41 height 14
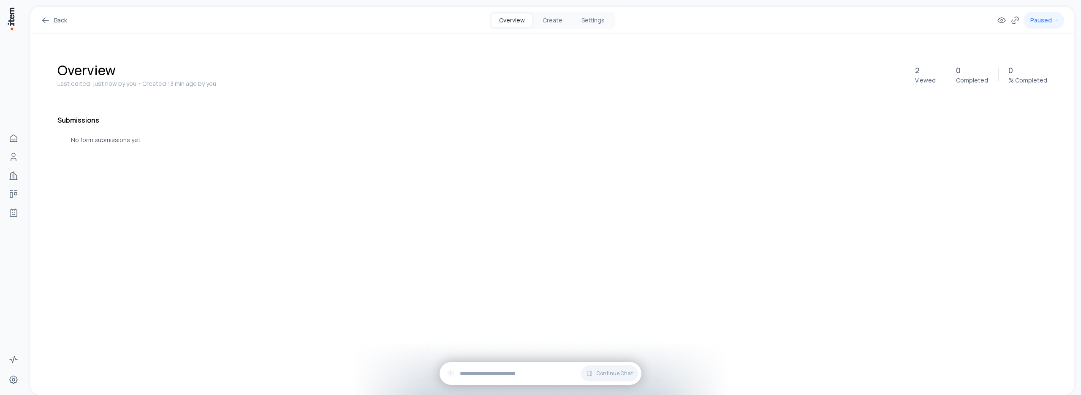
click at [54, 21] on link "Back" at bounding box center [54, 20] width 27 height 10
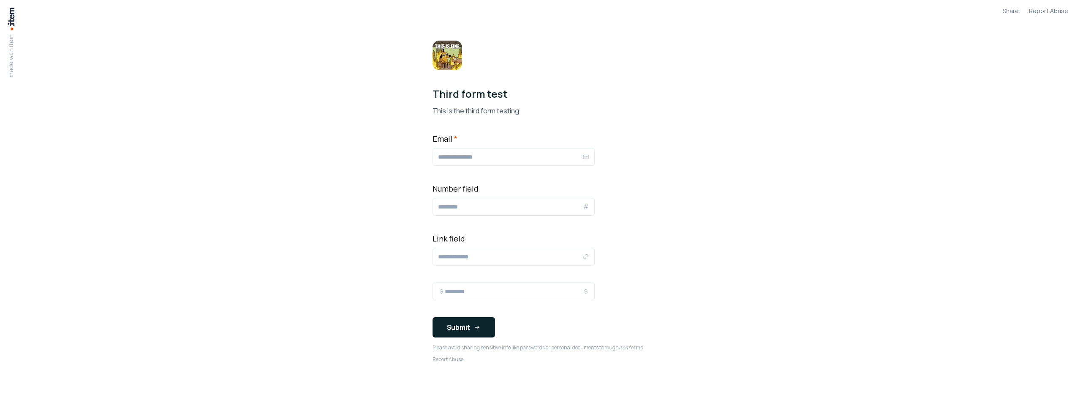
click at [555, 206] on input "Number field" at bounding box center [510, 206] width 144 height 10
type input "****"
click at [578, 289] on input "****" at bounding box center [514, 291] width 138 height 10
type input "*"
click at [576, 205] on input "*" at bounding box center [510, 206] width 144 height 10
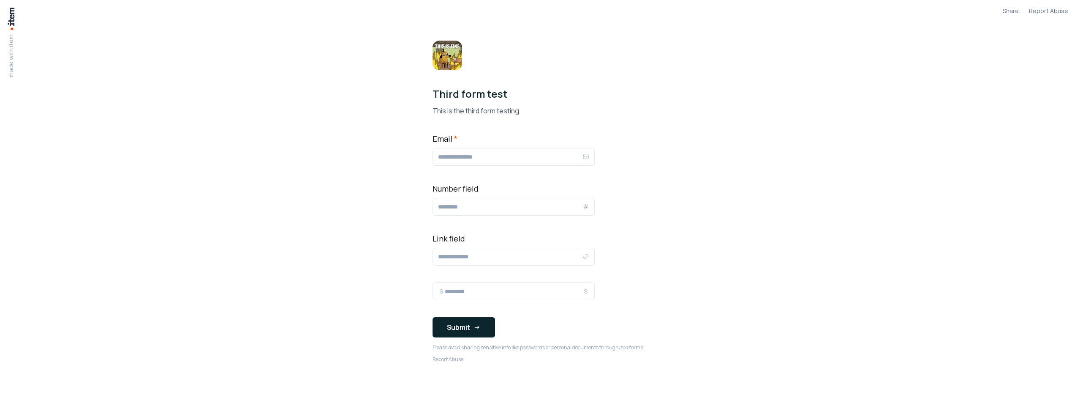
click at [575, 289] on input "****" at bounding box center [514, 291] width 138 height 10
type input "****"
click at [575, 289] on input "****" at bounding box center [514, 291] width 138 height 10
drag, startPoint x: 489, startPoint y: 293, endPoint x: 436, endPoint y: 292, distance: 52.8
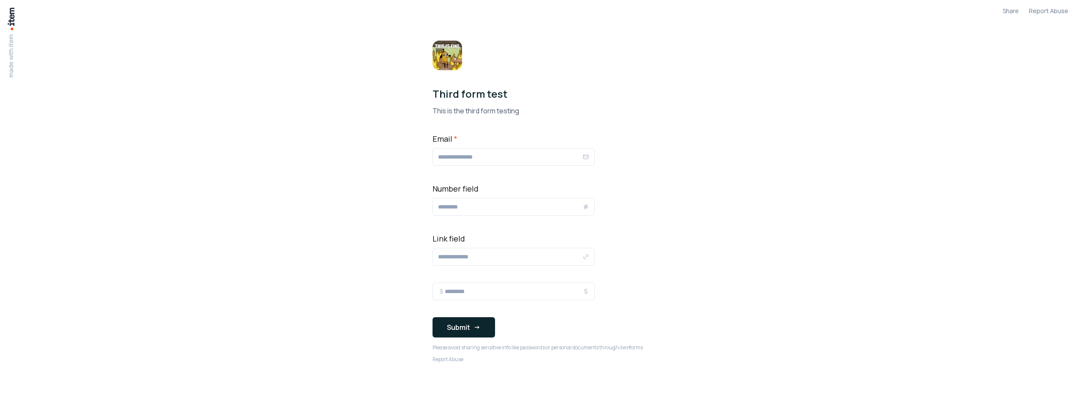
click at [438, 293] on div "****" at bounding box center [514, 291] width 162 height 18
click at [338, 237] on body "made with item Share Report Abuse Third form test This is the third form testin…" at bounding box center [537, 208] width 1075 height 417
click at [454, 206] on input "*" at bounding box center [510, 206] width 144 height 10
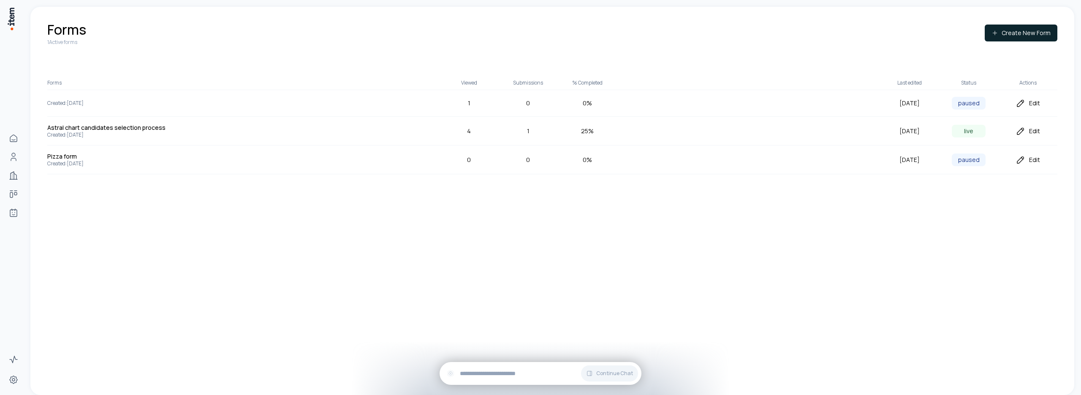
click at [1033, 132] on div "Edit" at bounding box center [1028, 131] width 59 height 10
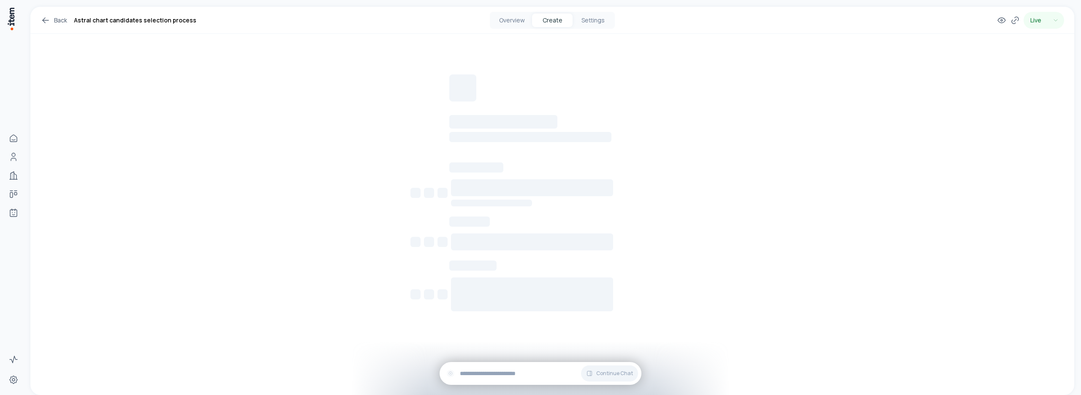
click at [497, 21] on button "Overview" at bounding box center [512, 21] width 41 height 14
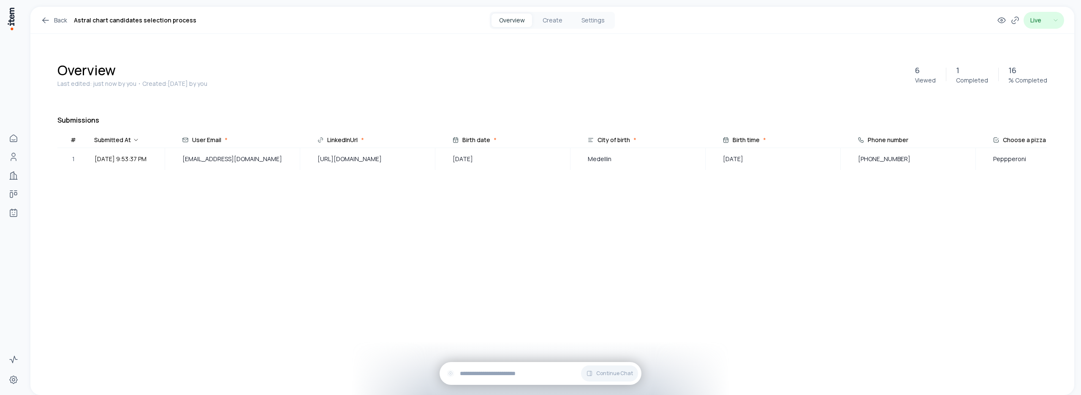
click at [1055, 19] on html "Home People Companies Deals Agents Activity Settings Back Astral chart candidat…" at bounding box center [540, 197] width 1081 height 395
click at [999, 21] on icon at bounding box center [1002, 20] width 8 height 5
click at [51, 17] on link "Back" at bounding box center [54, 20] width 27 height 10
